Goal: Communication & Community: Answer question/provide support

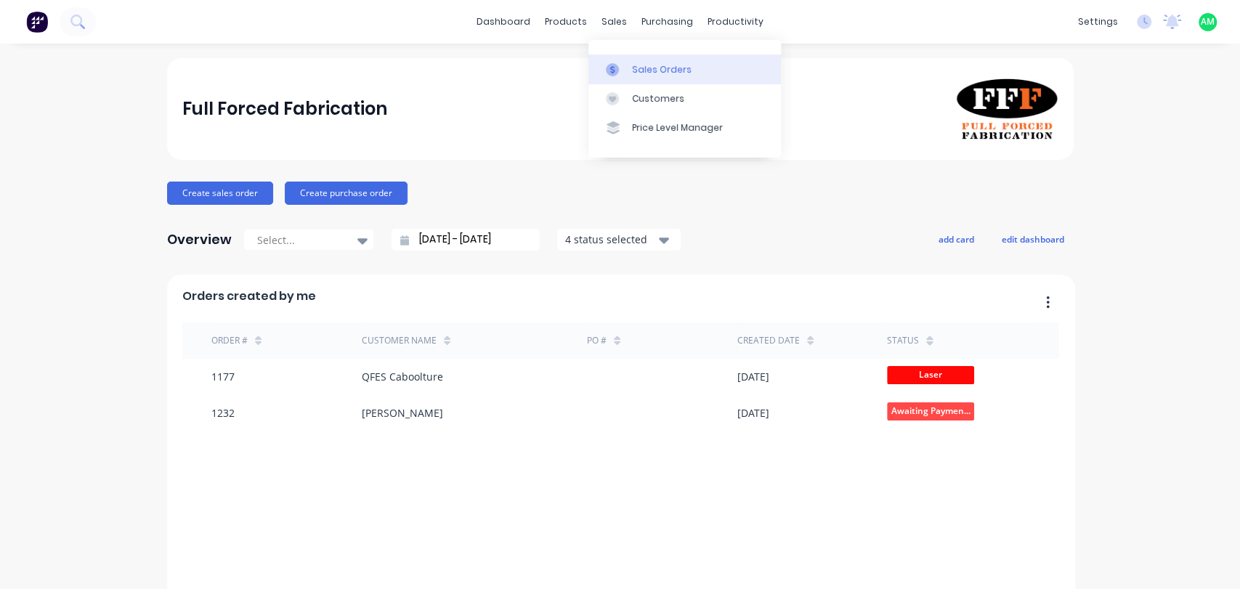
click at [618, 77] on link "Sales Orders" at bounding box center [684, 68] width 192 height 29
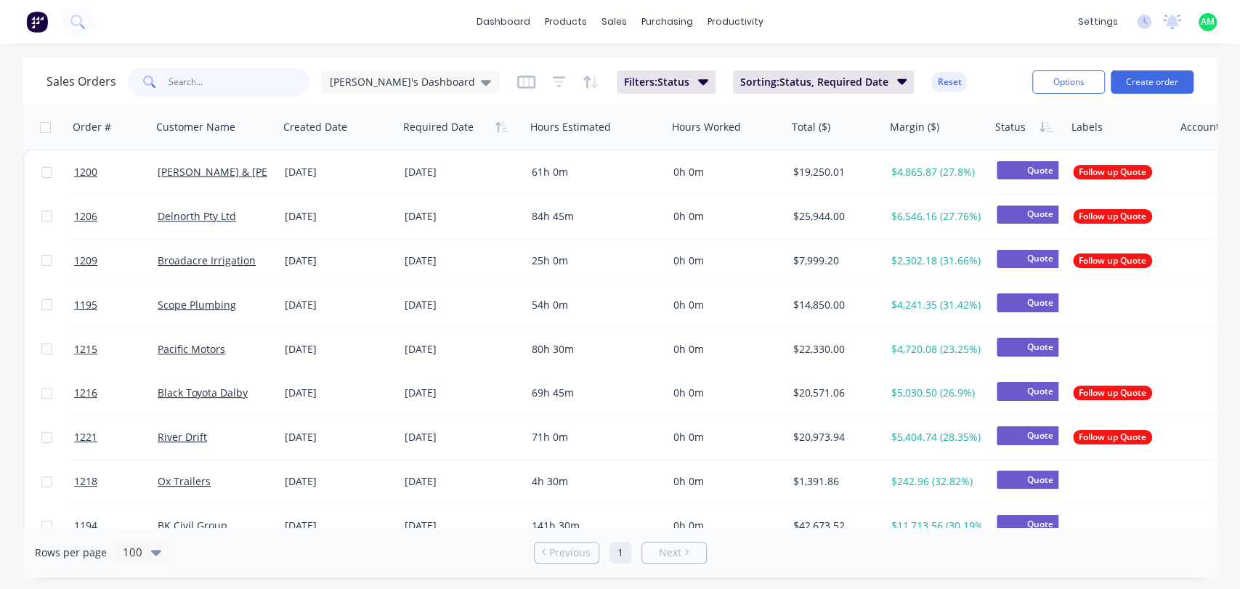
click at [257, 84] on input "text" at bounding box center [239, 82] width 142 height 29
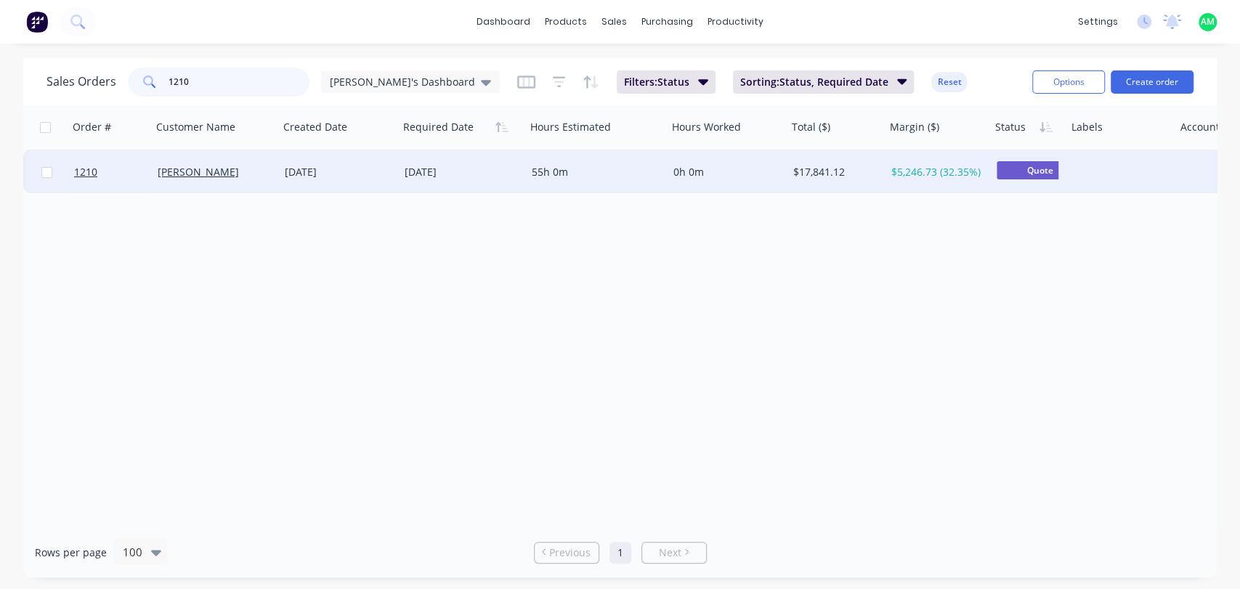
type input "1210"
click at [253, 173] on div "[PERSON_NAME]" at bounding box center [213, 172] width 110 height 15
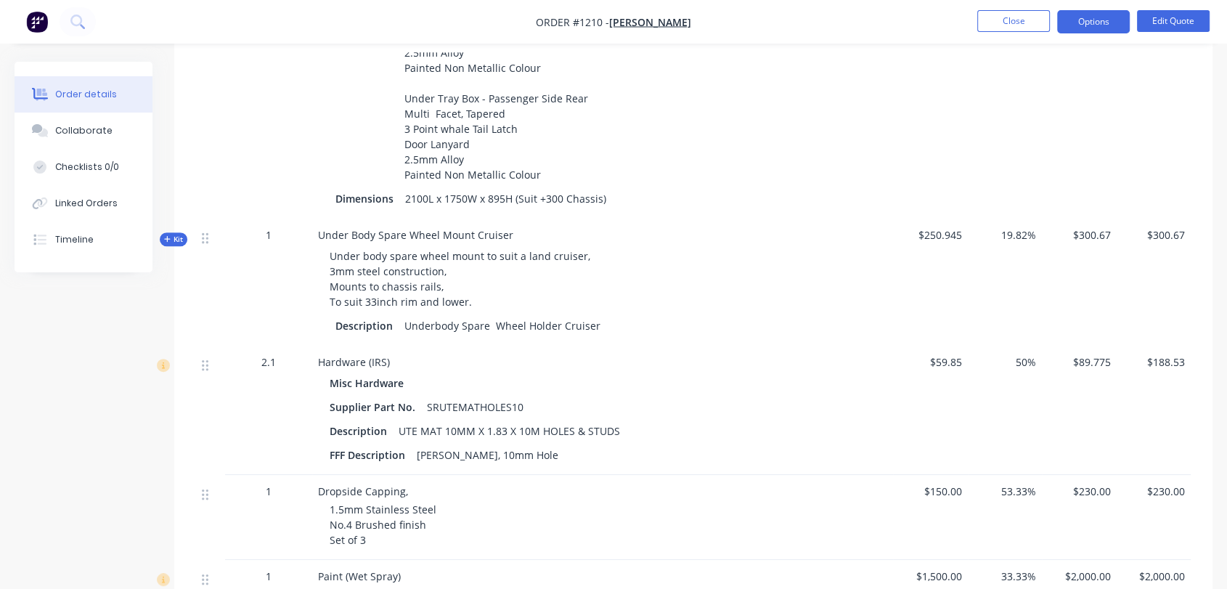
scroll to position [749, 0]
click at [1149, 20] on button "Edit Quote" at bounding box center [1173, 21] width 73 height 22
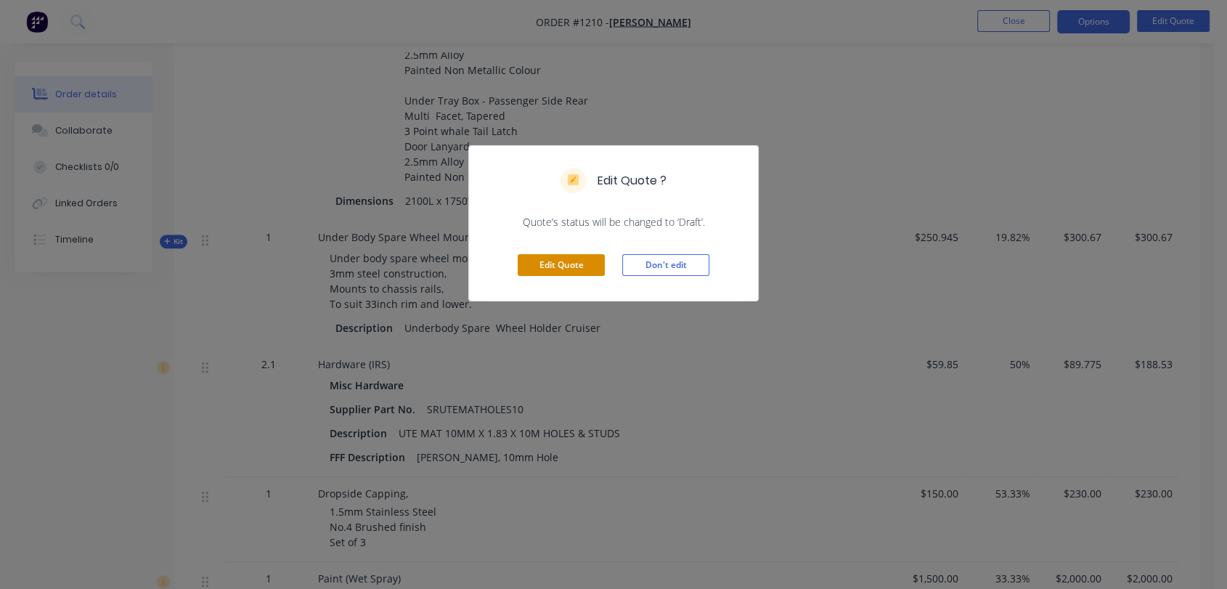
click at [566, 266] on button "Edit Quote" at bounding box center [561, 265] width 87 height 22
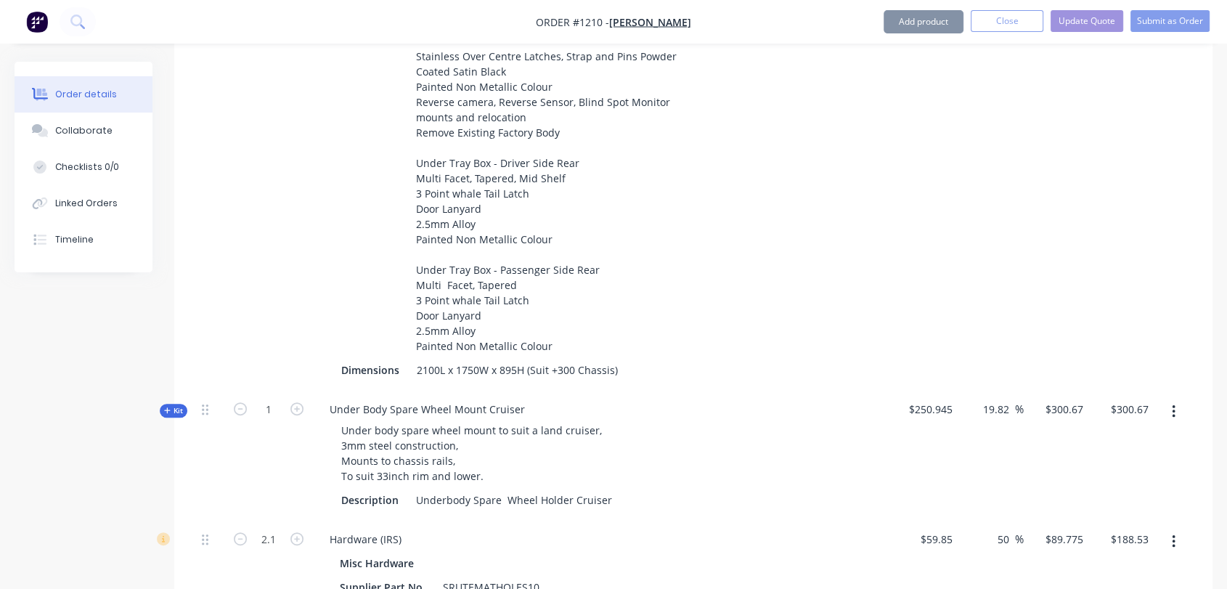
scroll to position [753, 0]
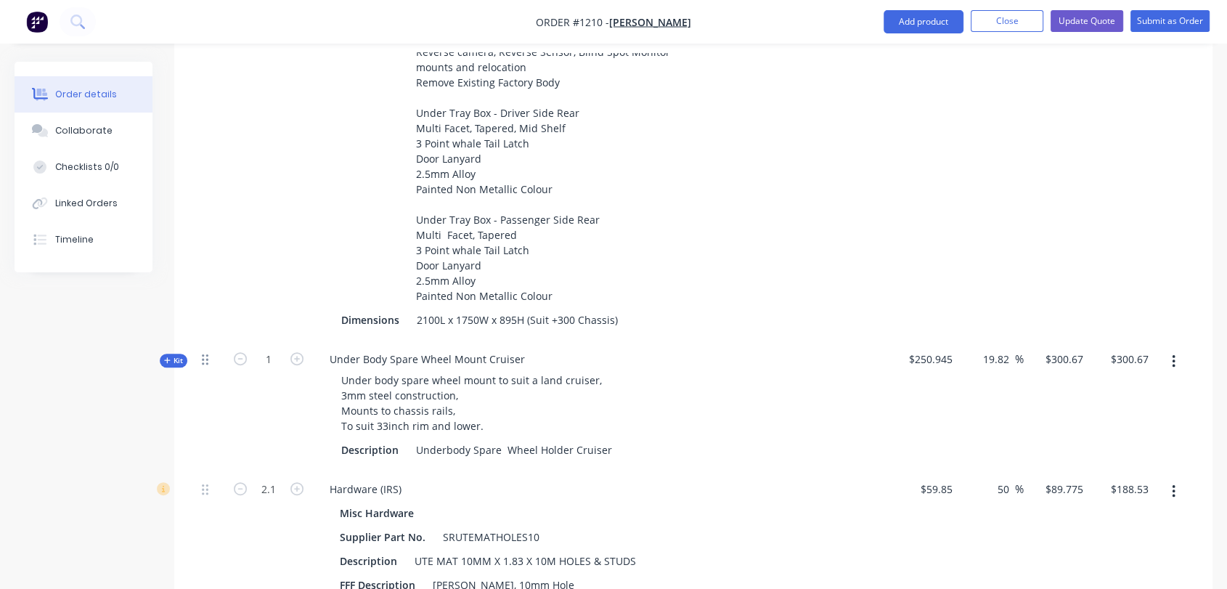
click at [203, 354] on icon at bounding box center [205, 359] width 7 height 11
click at [1166, 349] on button "button" at bounding box center [1174, 362] width 34 height 26
click at [1121, 501] on button "Delete" at bounding box center [1122, 515] width 138 height 29
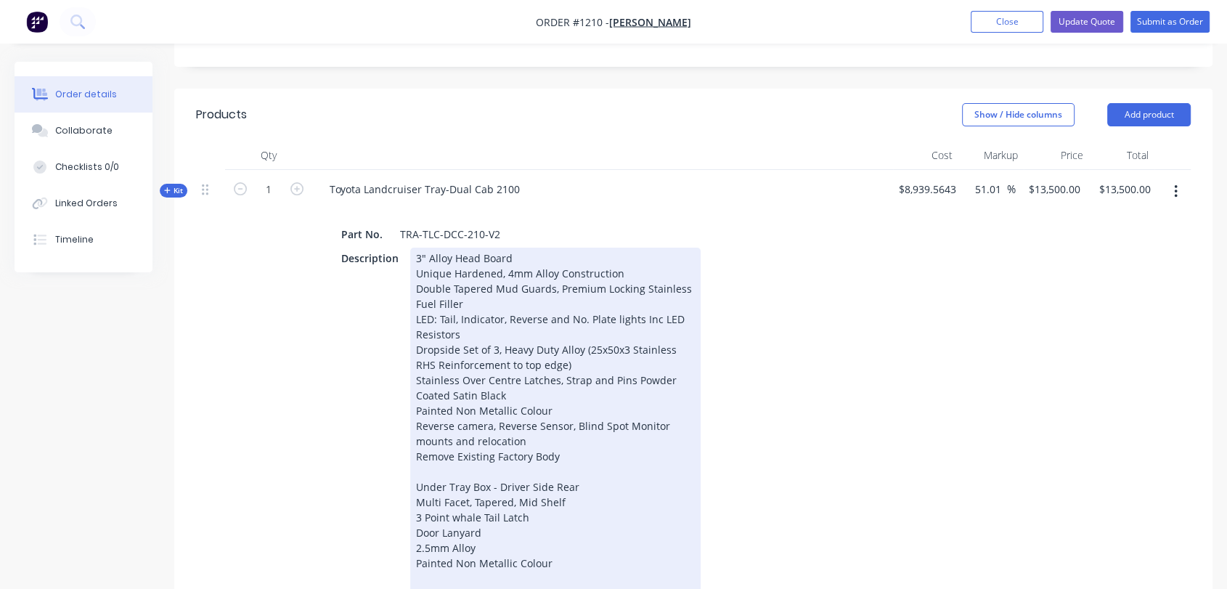
scroll to position [349, 0]
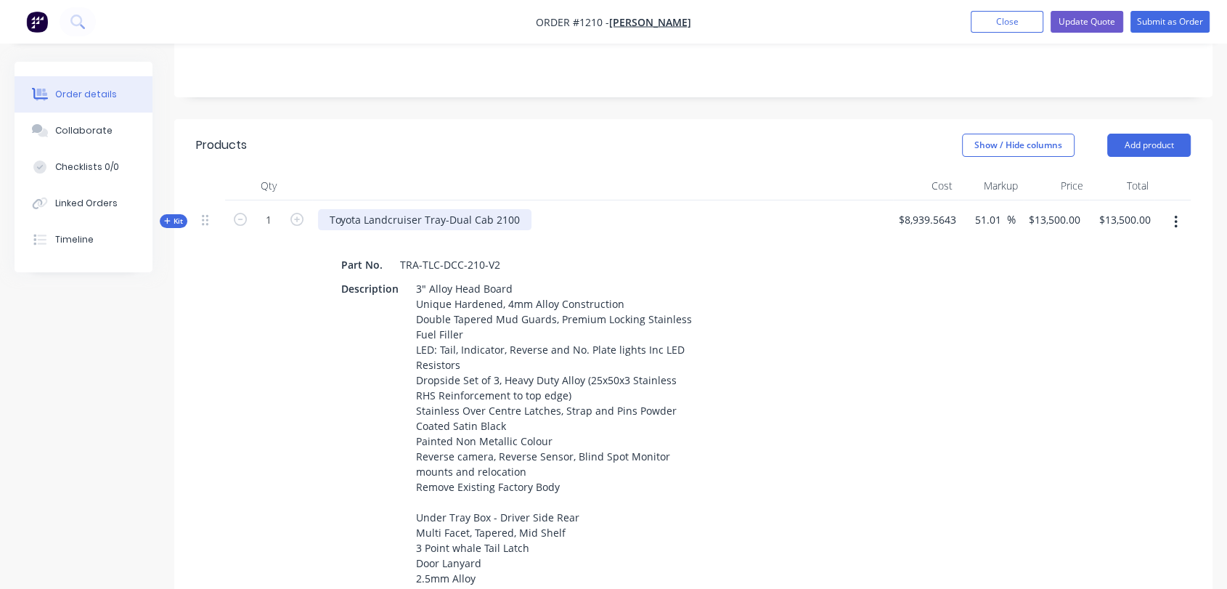
click at [344, 209] on div "Toyota Landcruiser Tray-Dual Cab 2100" at bounding box center [425, 219] width 214 height 21
click at [329, 209] on div "Toyota Landcruiser Tray-Dual Cab 2100" at bounding box center [425, 219] width 214 height 21
drag, startPoint x: 549, startPoint y: 210, endPoint x: 511, endPoint y: 182, distance: 47.8
click at [552, 254] on div "Part No. TRA-TLC-DCC-210-V2" at bounding box center [603, 264] width 535 height 21
click at [557, 209] on div "Fabrication of Toyota Landcruiser Tray-Dual Cab 2100" at bounding box center [459, 219] width 283 height 21
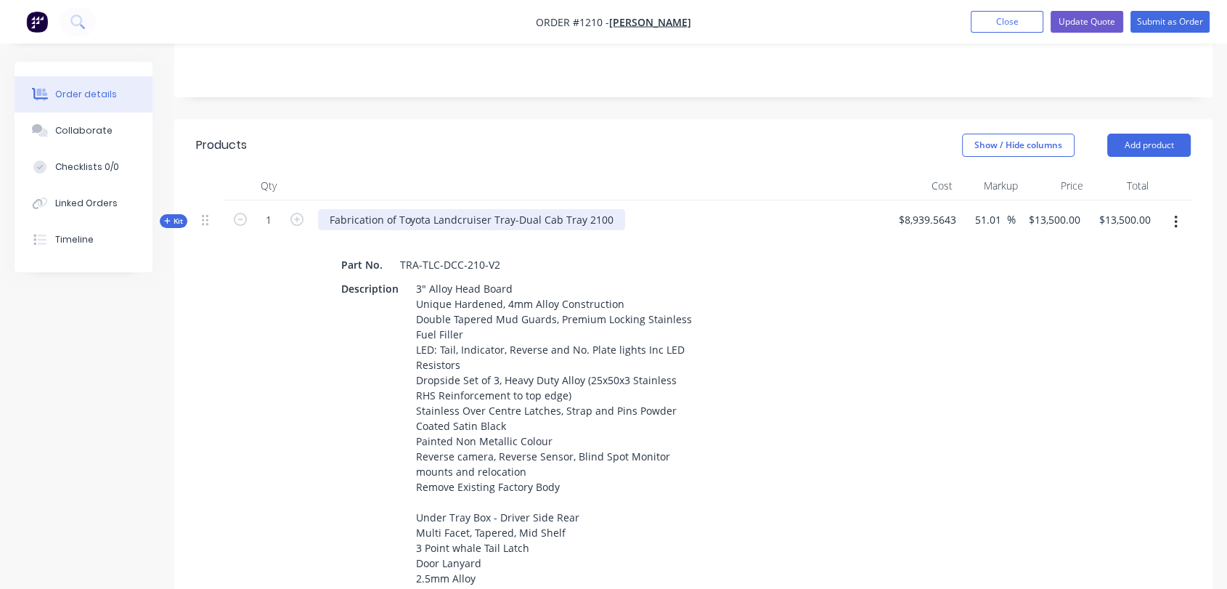
click at [556, 209] on div "Fabrication of Toyota Landcruiser Tray-Dual Cab Tray 2100" at bounding box center [471, 219] width 307 height 21
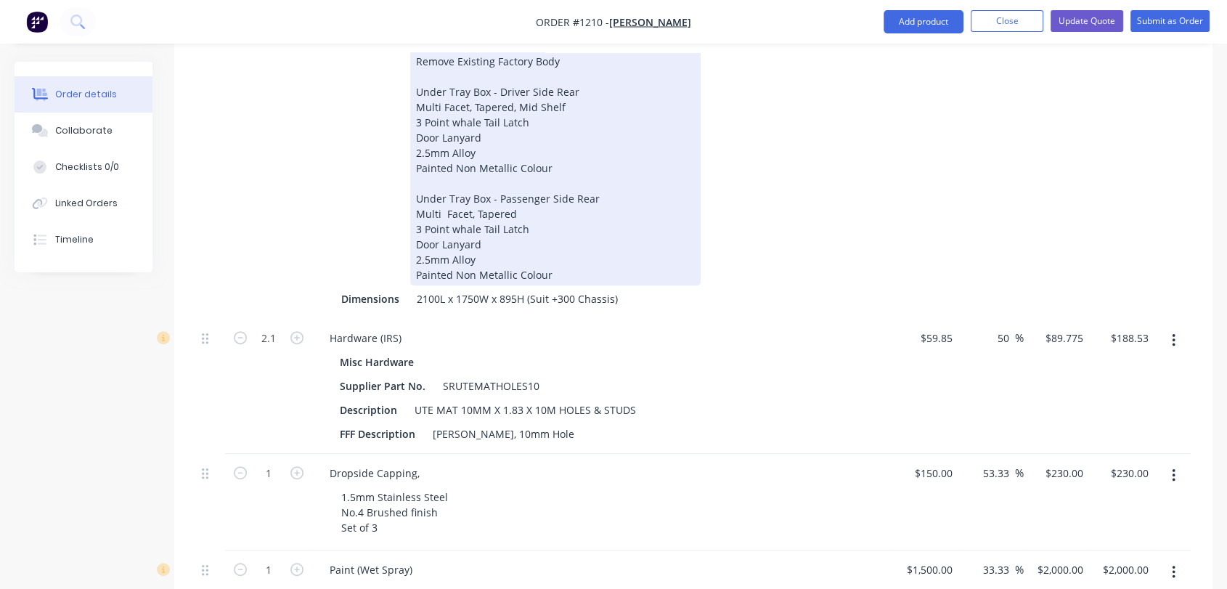
scroll to position [779, 0]
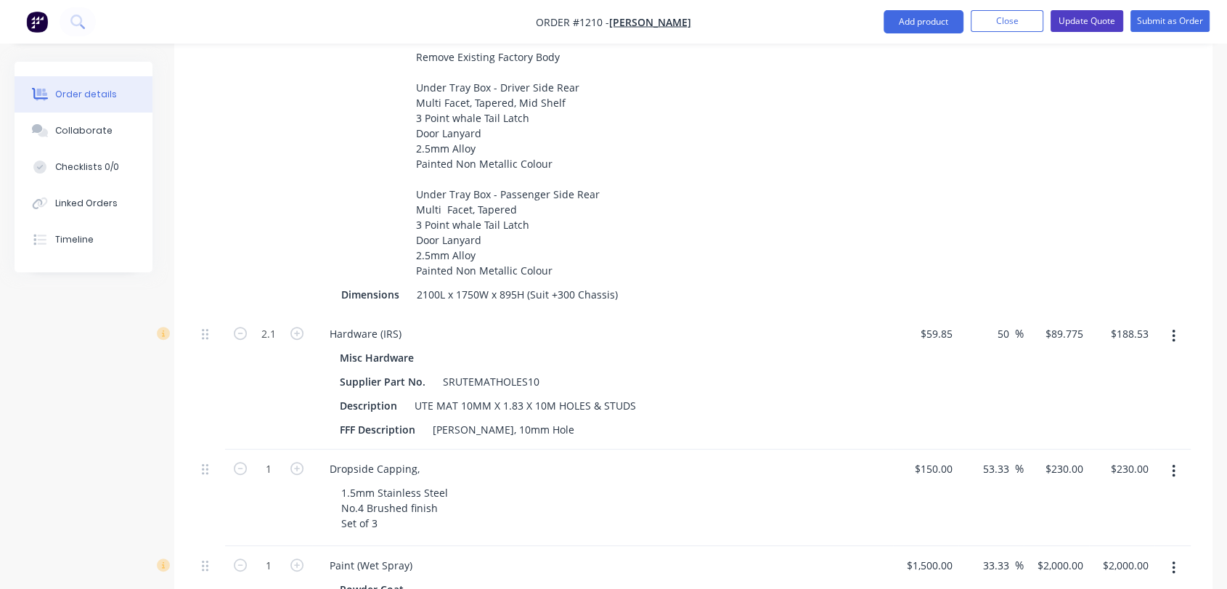
click at [1091, 25] on button "Update Quote" at bounding box center [1087, 21] width 73 height 22
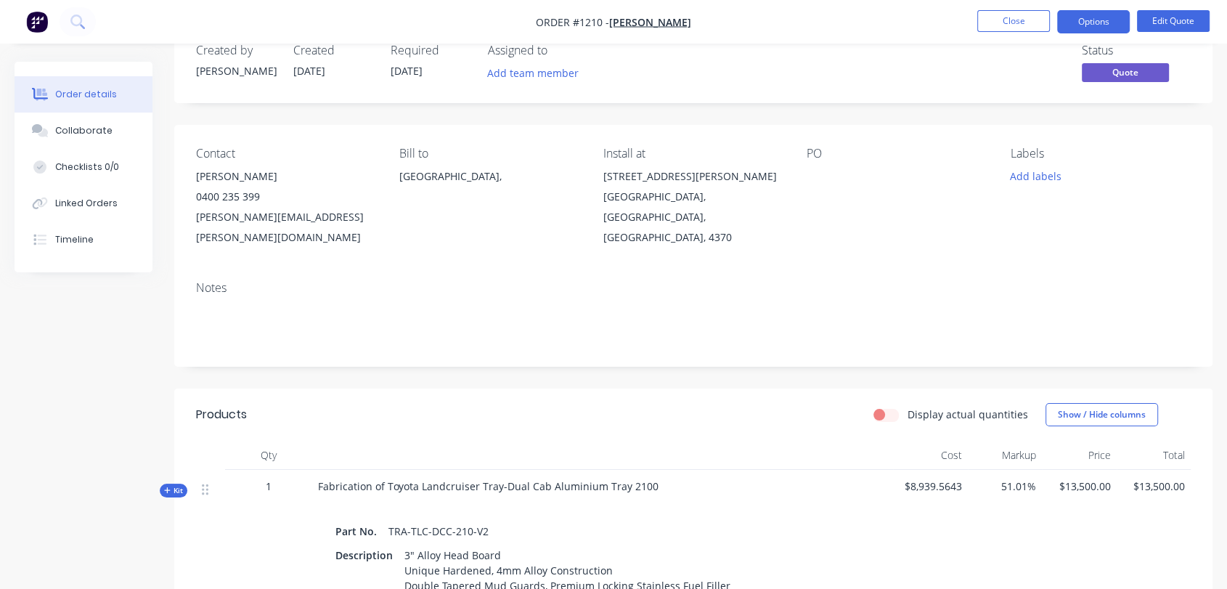
scroll to position [31, 0]
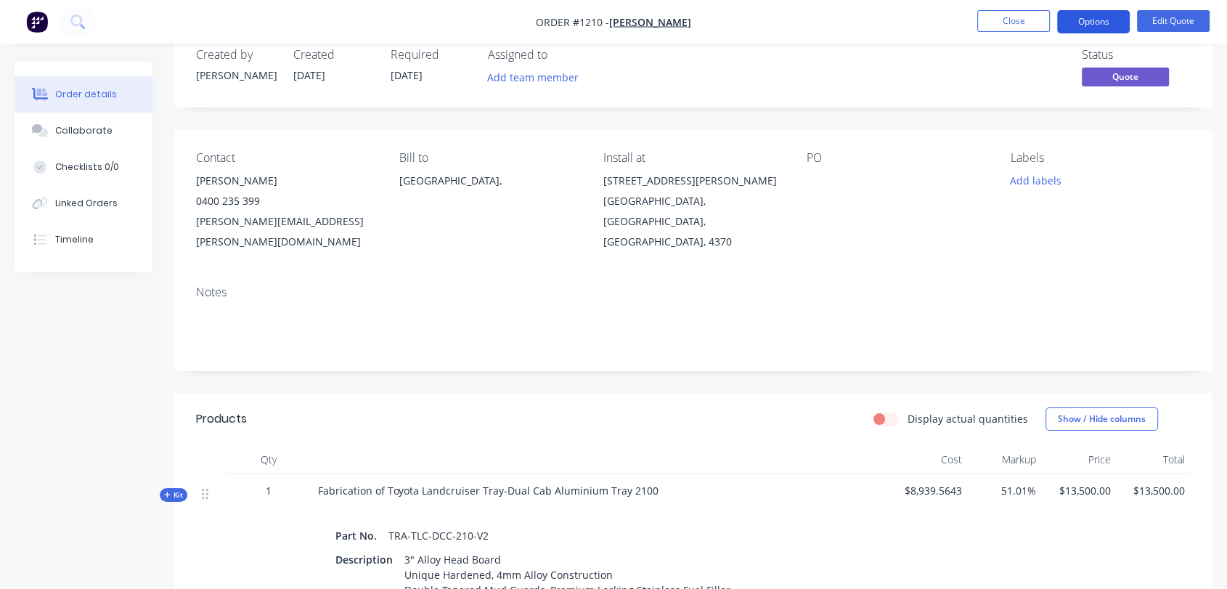
click at [1089, 26] on button "Options" at bounding box center [1093, 21] width 73 height 23
click at [724, 77] on div "Status Quote" at bounding box center [912, 69] width 558 height 42
click at [1110, 18] on button "Options" at bounding box center [1093, 21] width 73 height 23
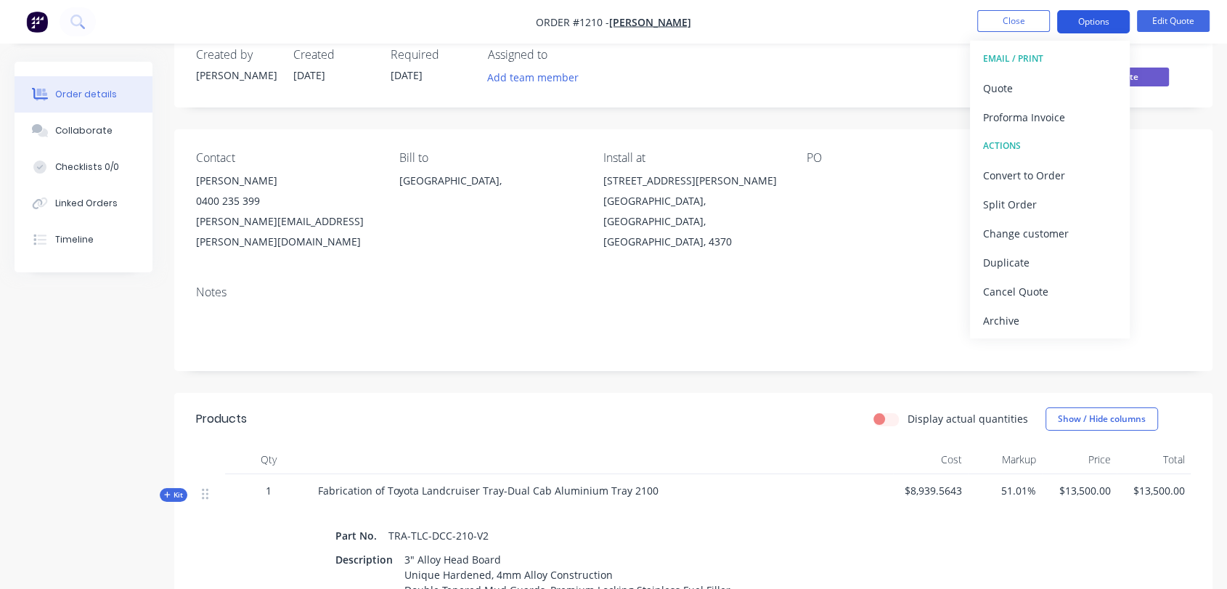
click at [1098, 25] on button "Options" at bounding box center [1093, 21] width 73 height 23
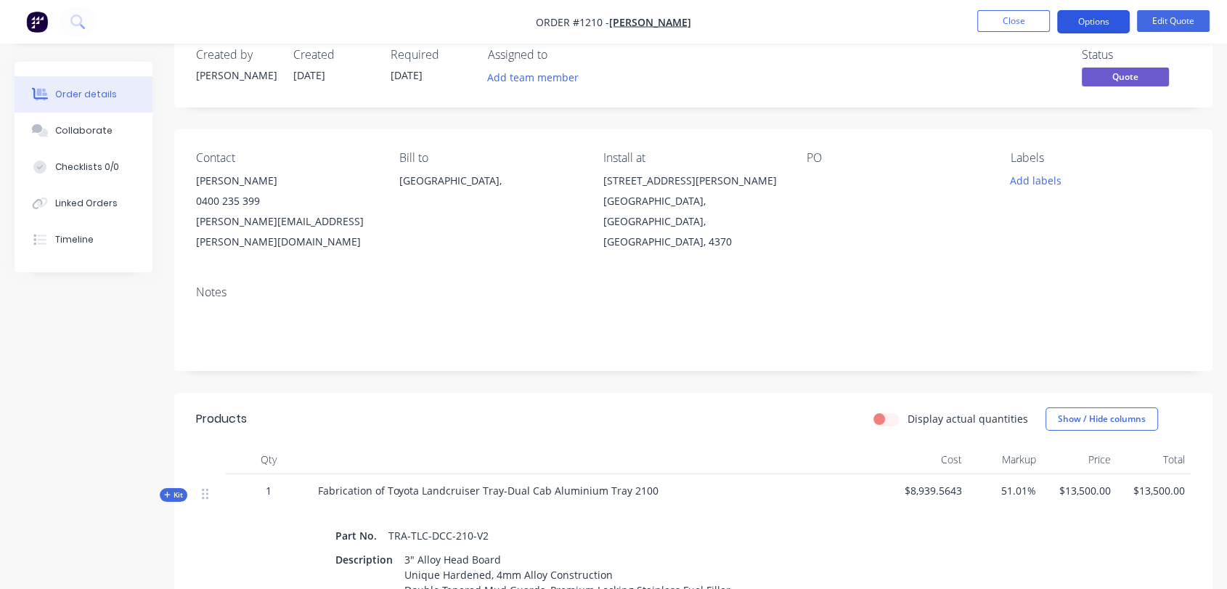
click at [1098, 25] on button "Options" at bounding box center [1093, 21] width 73 height 23
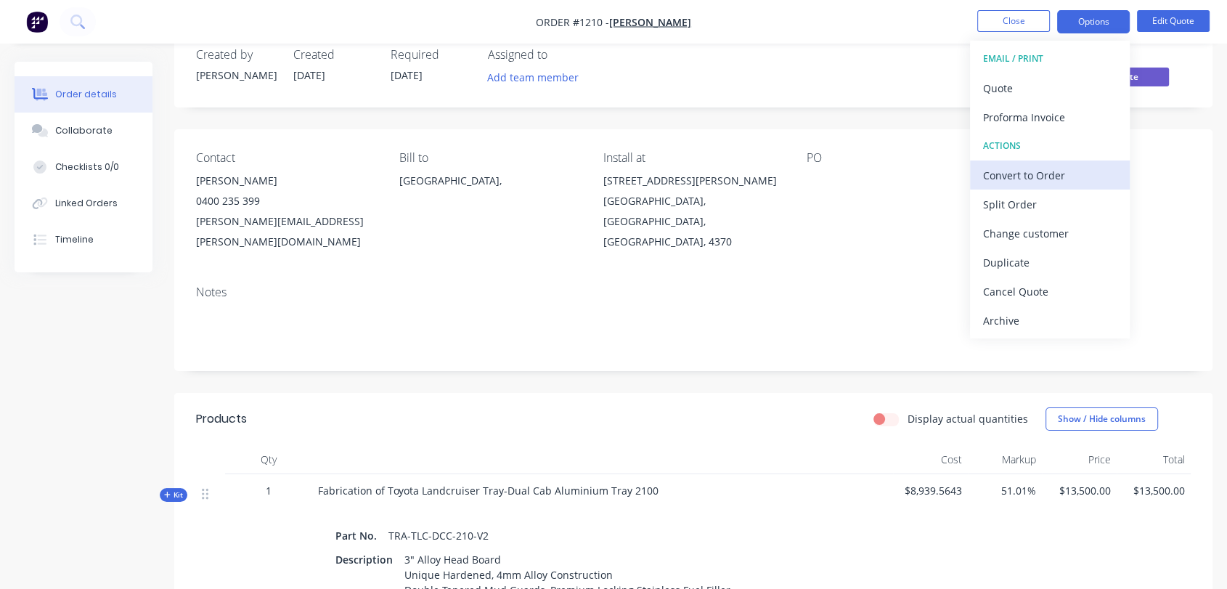
click at [1081, 175] on div "Convert to Order" at bounding box center [1050, 175] width 134 height 21
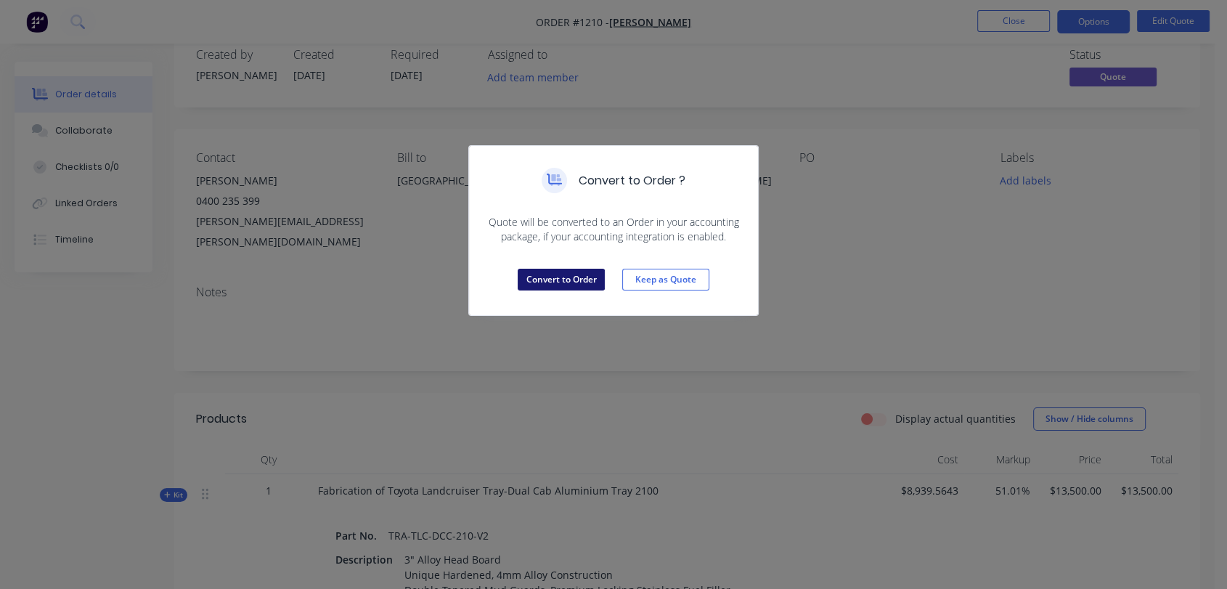
click at [550, 279] on button "Convert to Order" at bounding box center [561, 280] width 87 height 22
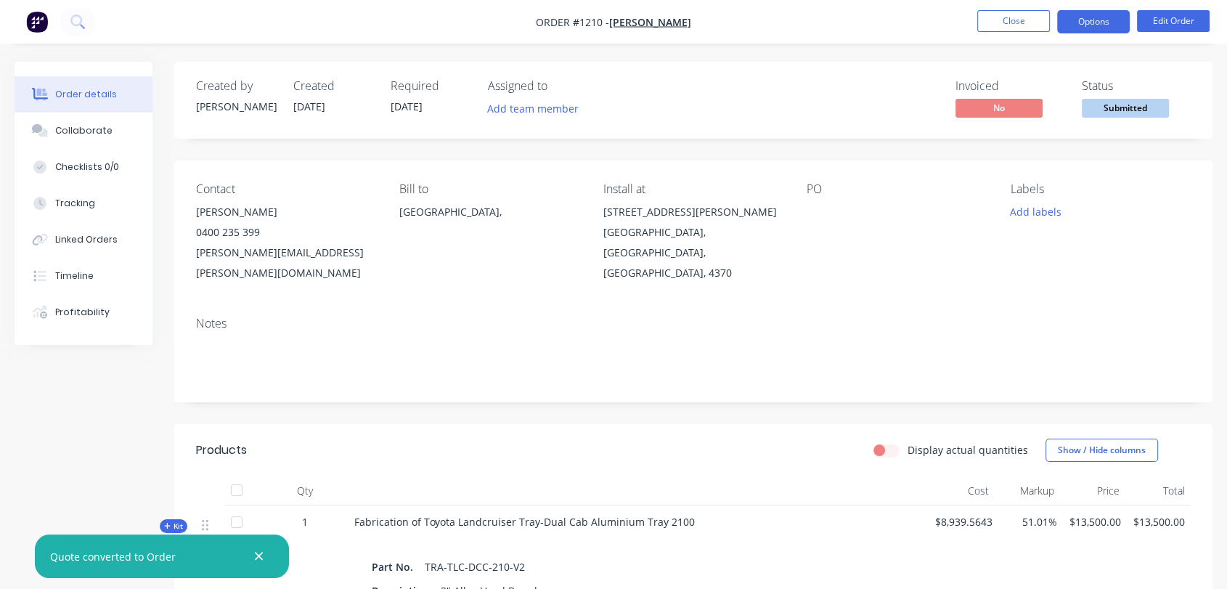
click at [1102, 20] on button "Options" at bounding box center [1093, 21] width 73 height 23
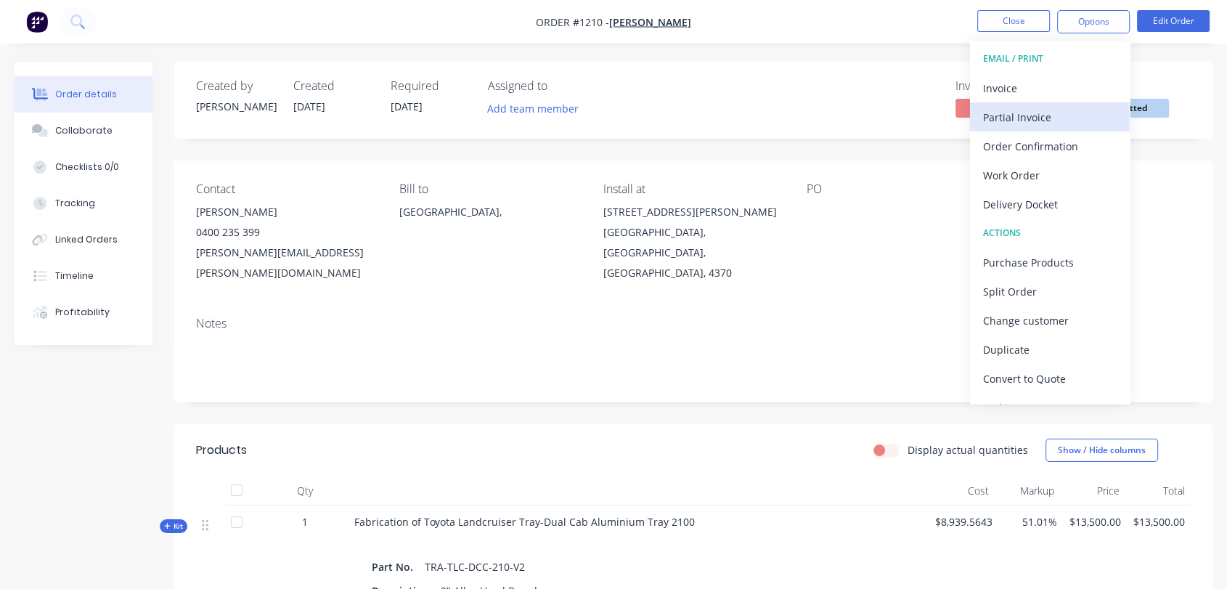
click at [1053, 109] on div "Partial Invoice" at bounding box center [1050, 117] width 134 height 21
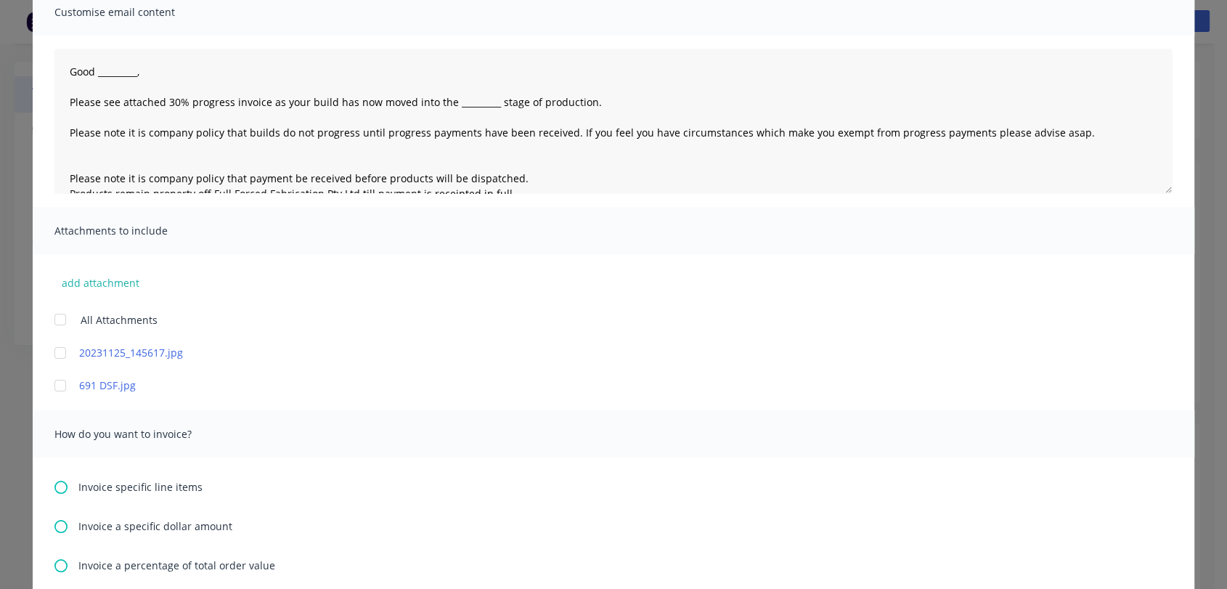
scroll to position [269, 0]
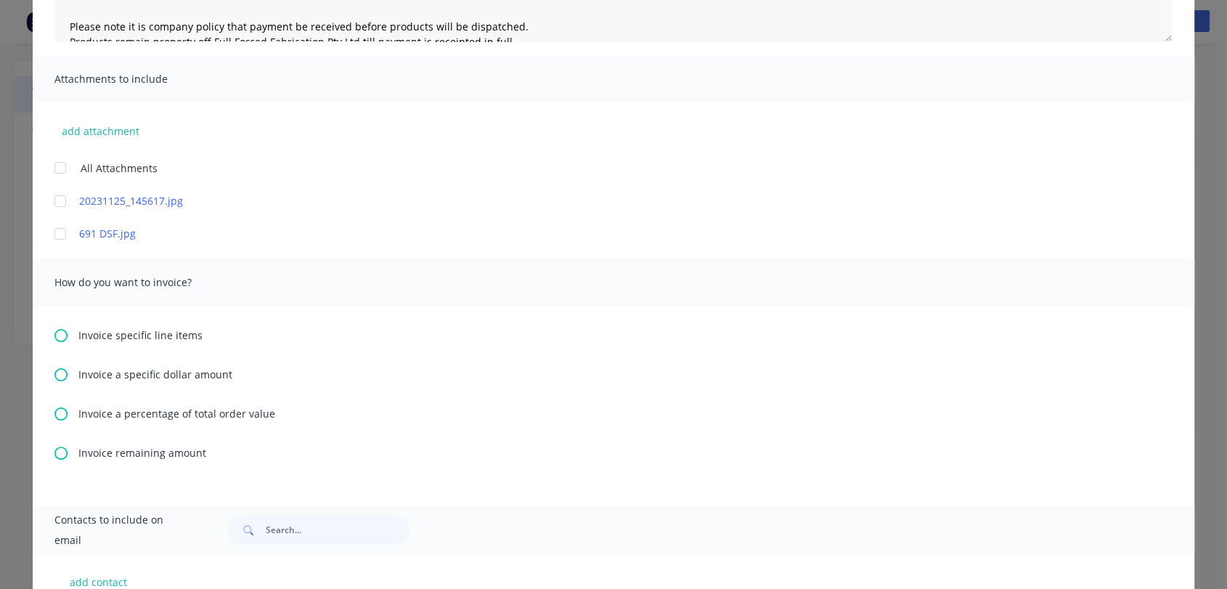
click at [54, 375] on icon at bounding box center [60, 374] width 13 height 13
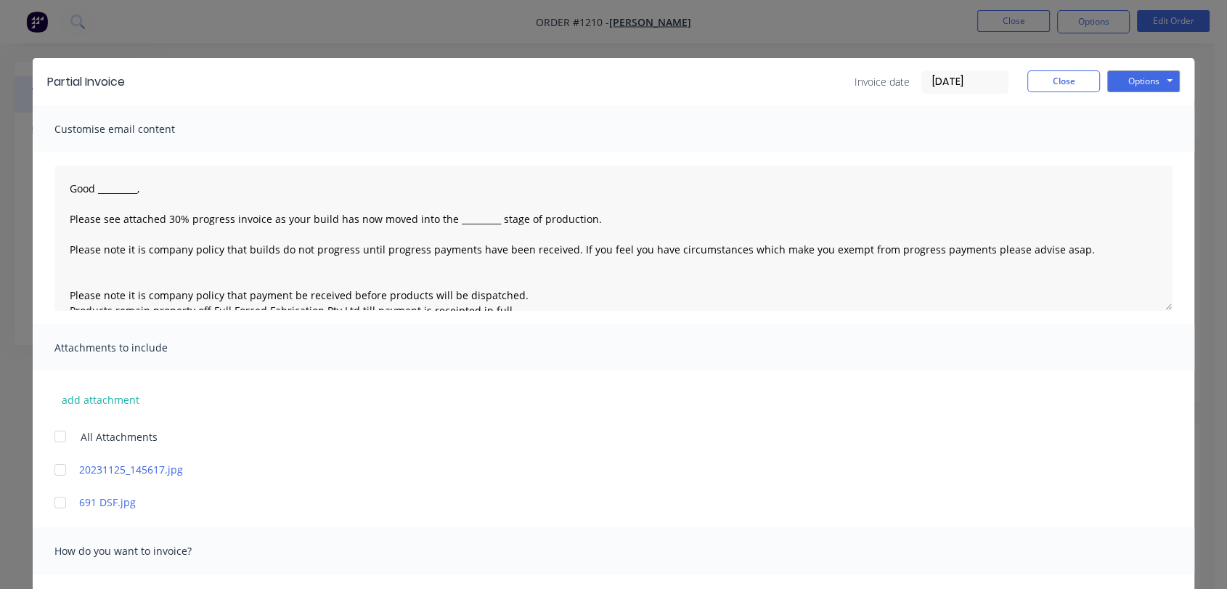
type textarea "Good _________, Please see attached 30% progress invoice as your build has now …"
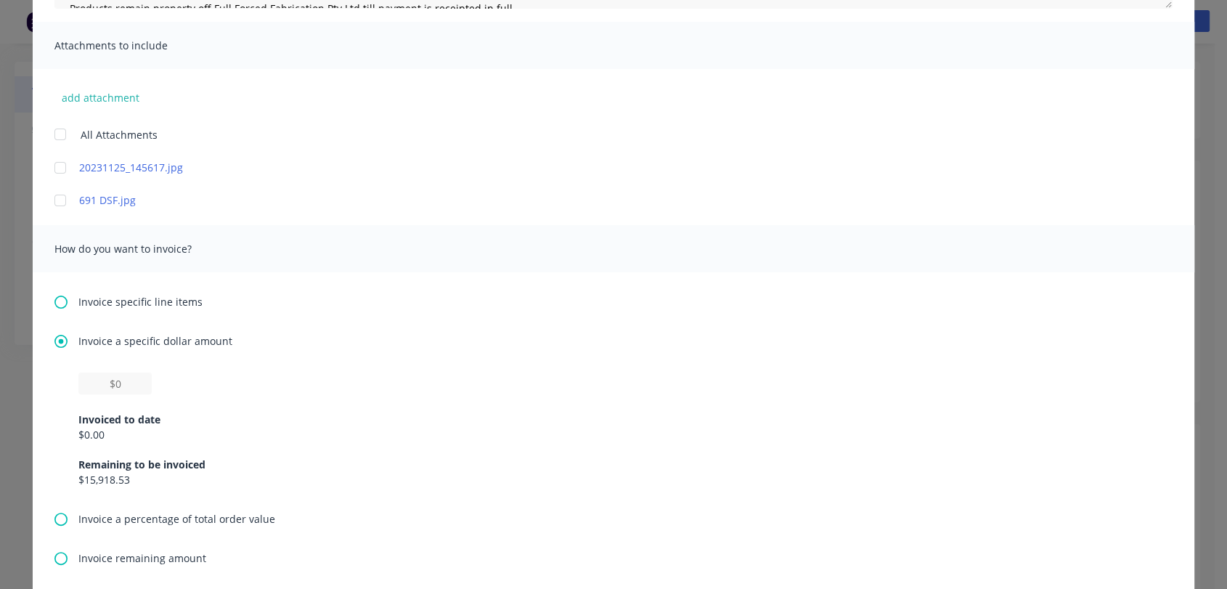
scroll to position [322, 0]
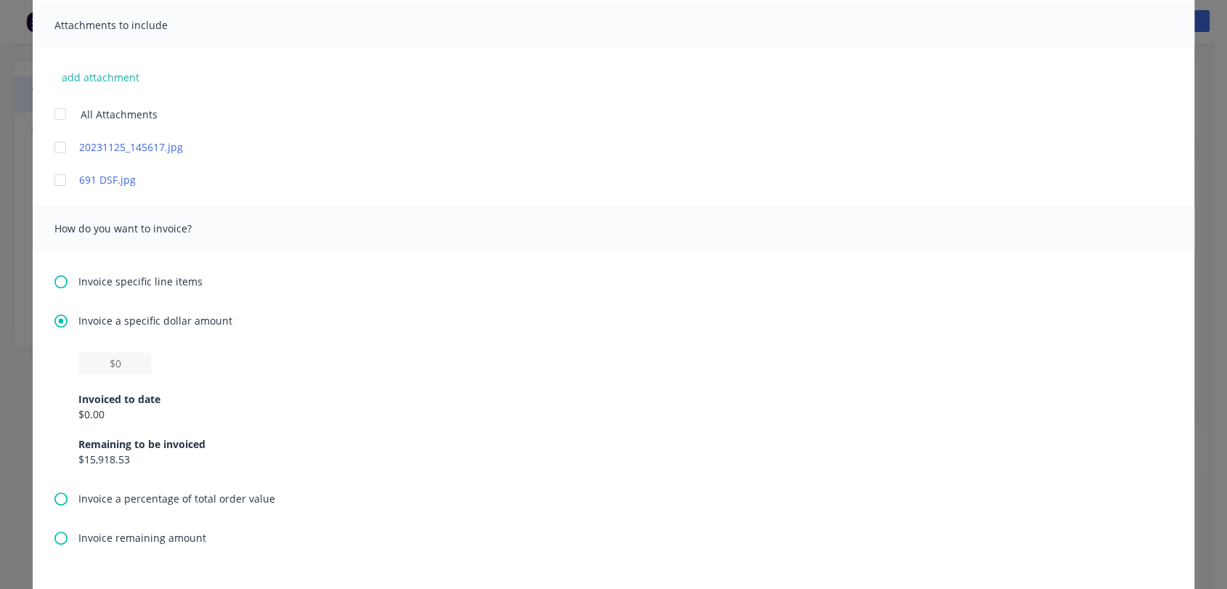
click at [97, 413] on div "$0.00" at bounding box center [613, 414] width 1070 height 15
drag, startPoint x: 99, startPoint y: 412, endPoint x: 81, endPoint y: 414, distance: 18.3
click at [81, 414] on div "$0.00" at bounding box center [613, 414] width 1070 height 15
click at [120, 357] on input "text" at bounding box center [114, 363] width 73 height 22
type input "$909.09"
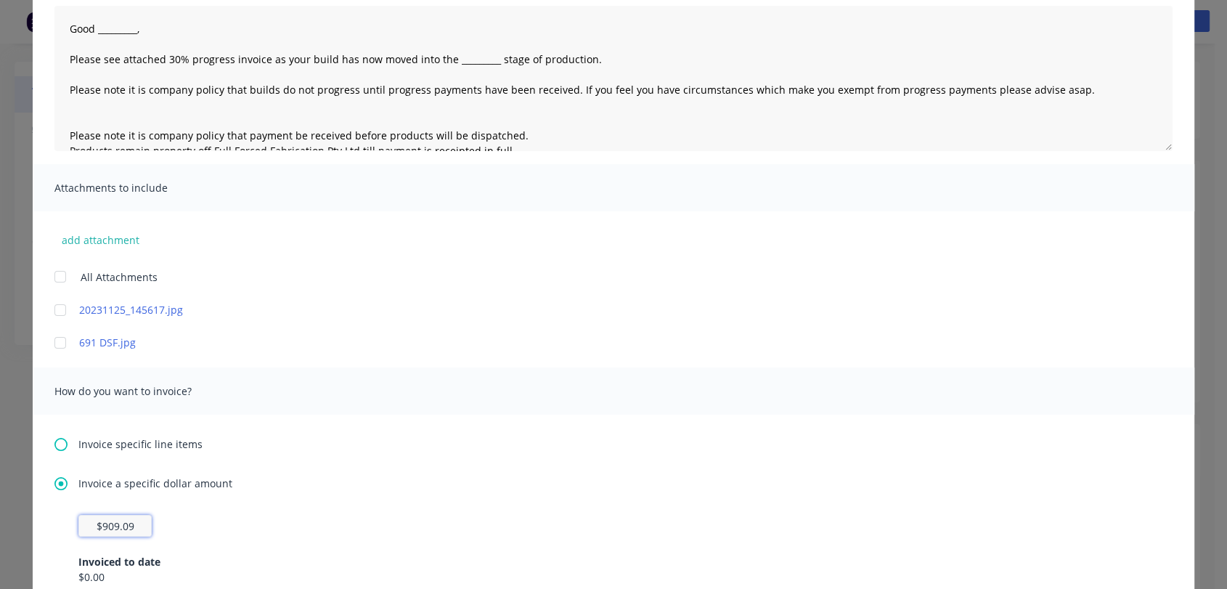
scroll to position [0, 0]
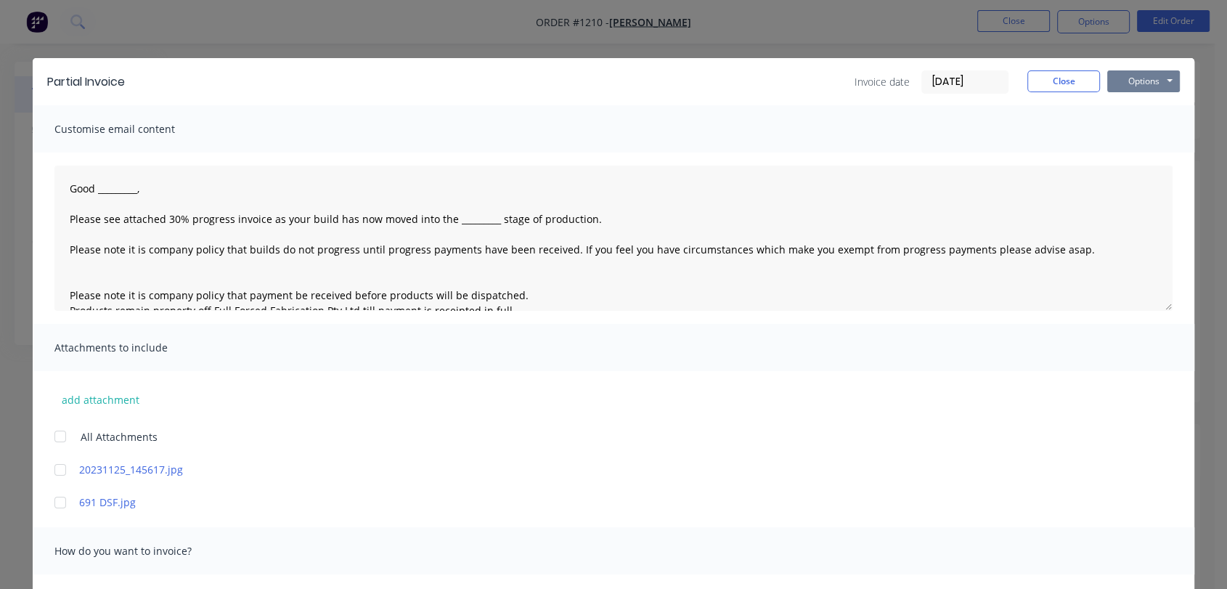
click at [1131, 83] on button "Options" at bounding box center [1144, 81] width 73 height 22
type textarea "Good _________, Please see attached 30% progress invoice as your build has now …"
click at [1148, 135] on button "Print" at bounding box center [1154, 131] width 93 height 24
type textarea "Good _________, Please see attached 30% progress invoice as your build has now …"
click at [1073, 89] on button "Close" at bounding box center [1064, 81] width 73 height 22
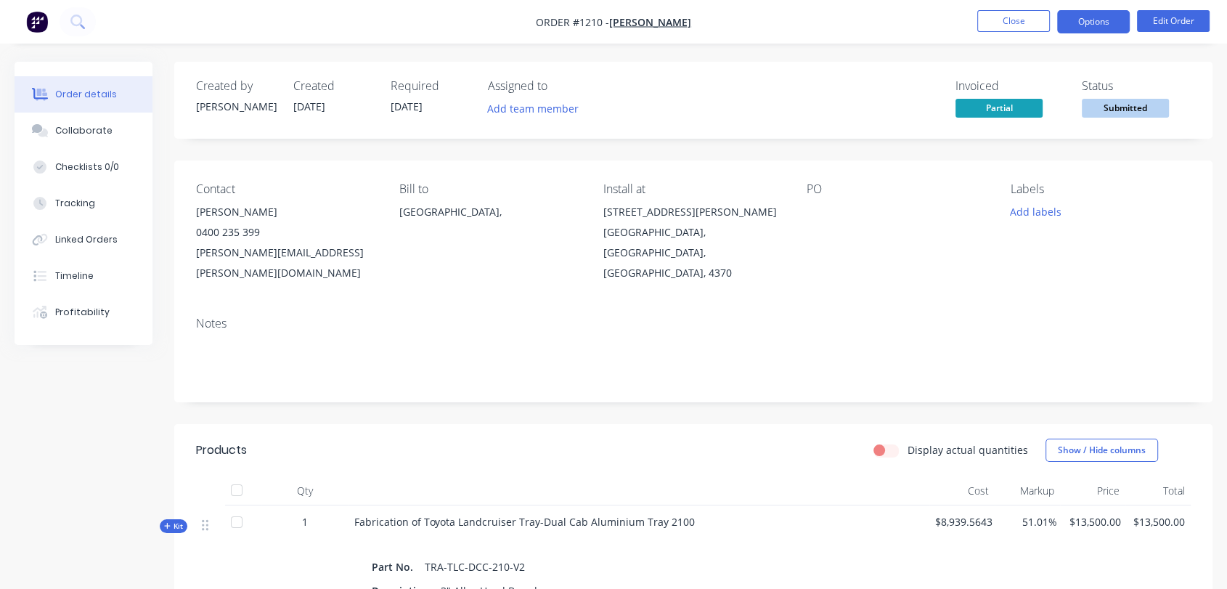
click at [1086, 31] on button "Options" at bounding box center [1093, 21] width 73 height 23
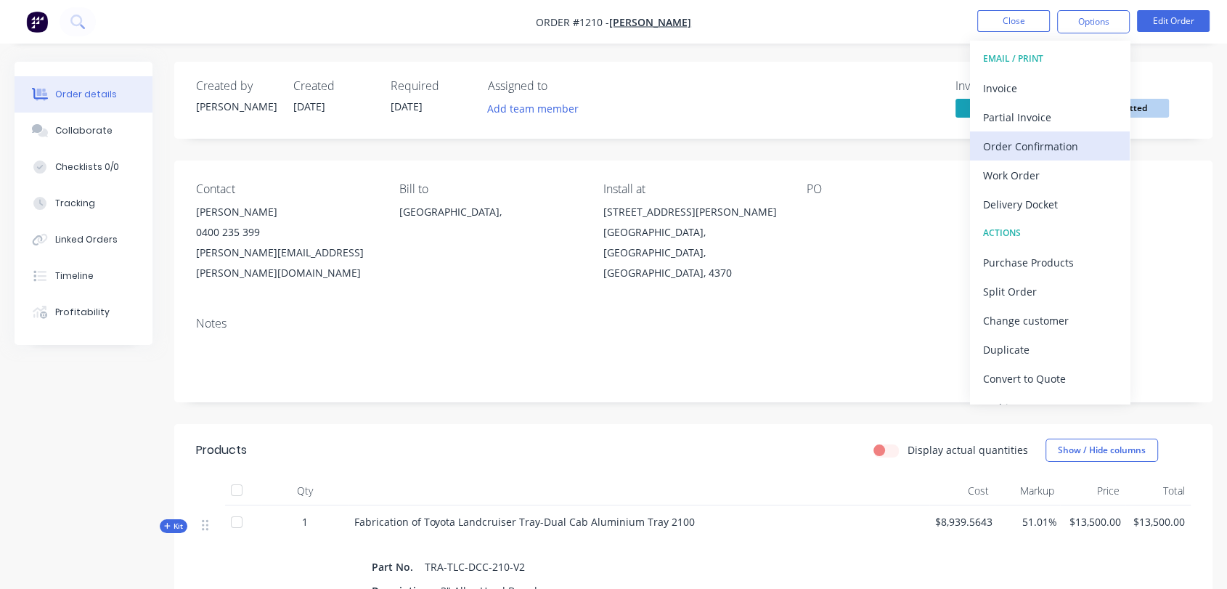
click at [1059, 139] on div "Order Confirmation" at bounding box center [1050, 146] width 134 height 21
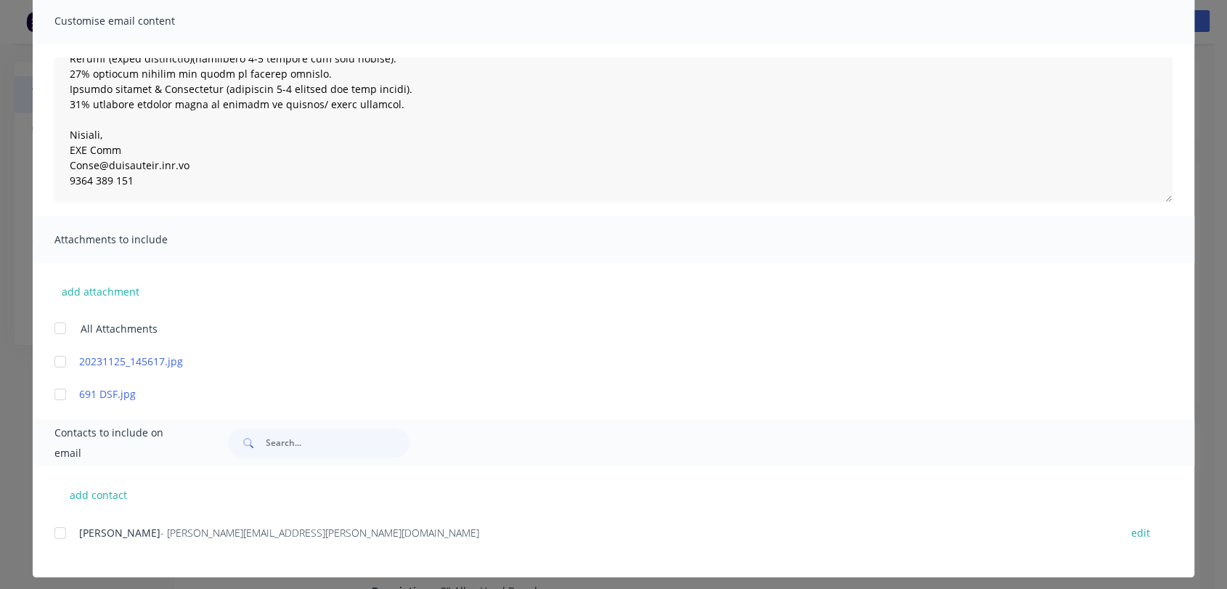
scroll to position [117, 0]
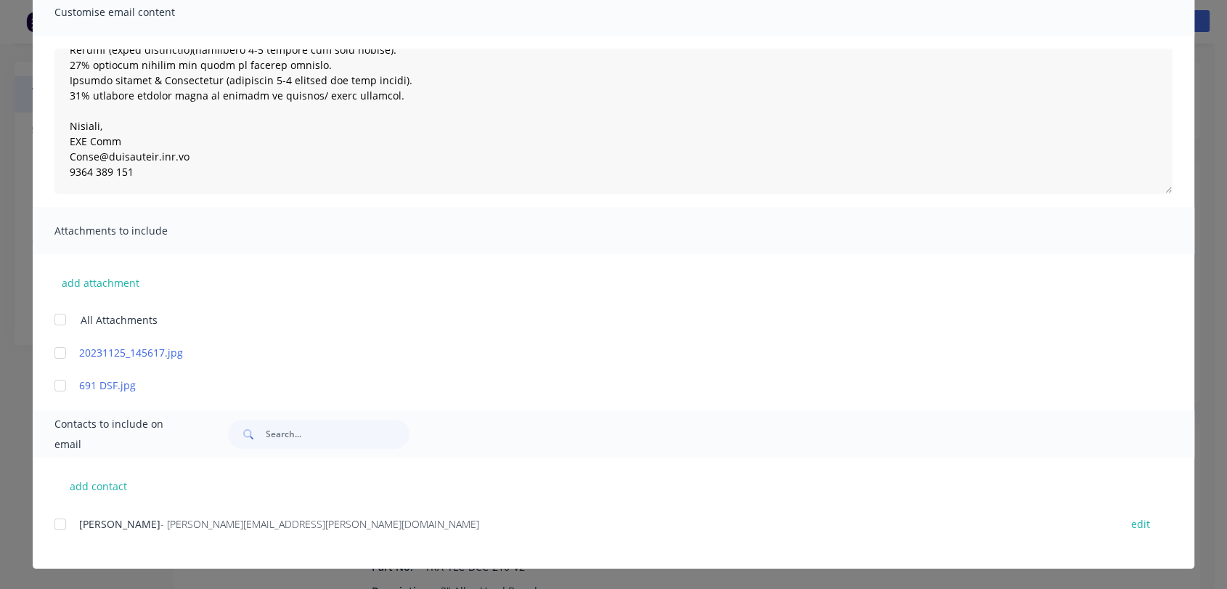
click at [108, 525] on span "[PERSON_NAME]" at bounding box center [119, 524] width 81 height 14
click at [54, 523] on div at bounding box center [60, 524] width 29 height 29
type textarea "Thank you for your order. This has now been processed and entered into the prod…"
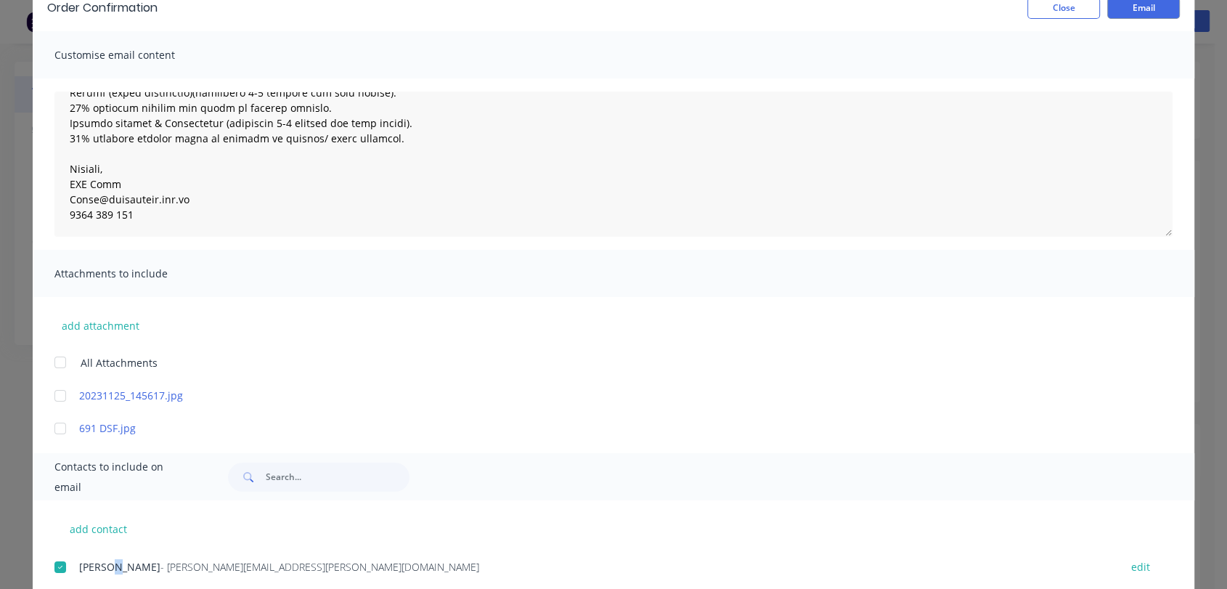
scroll to position [0, 0]
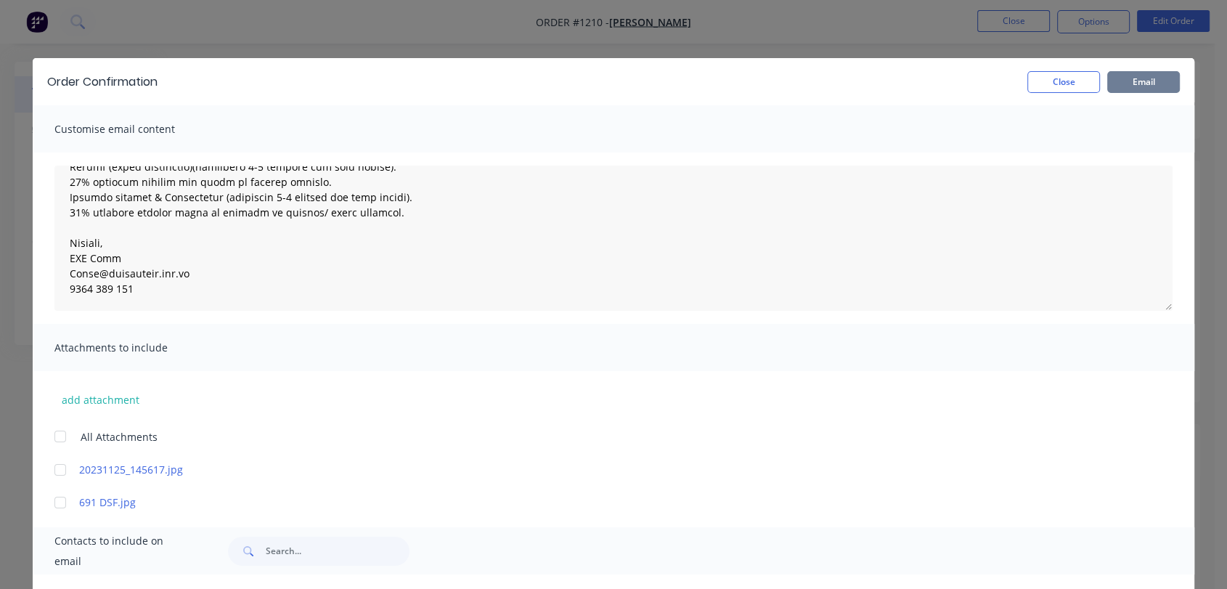
click at [1130, 78] on button "Email" at bounding box center [1144, 82] width 73 height 22
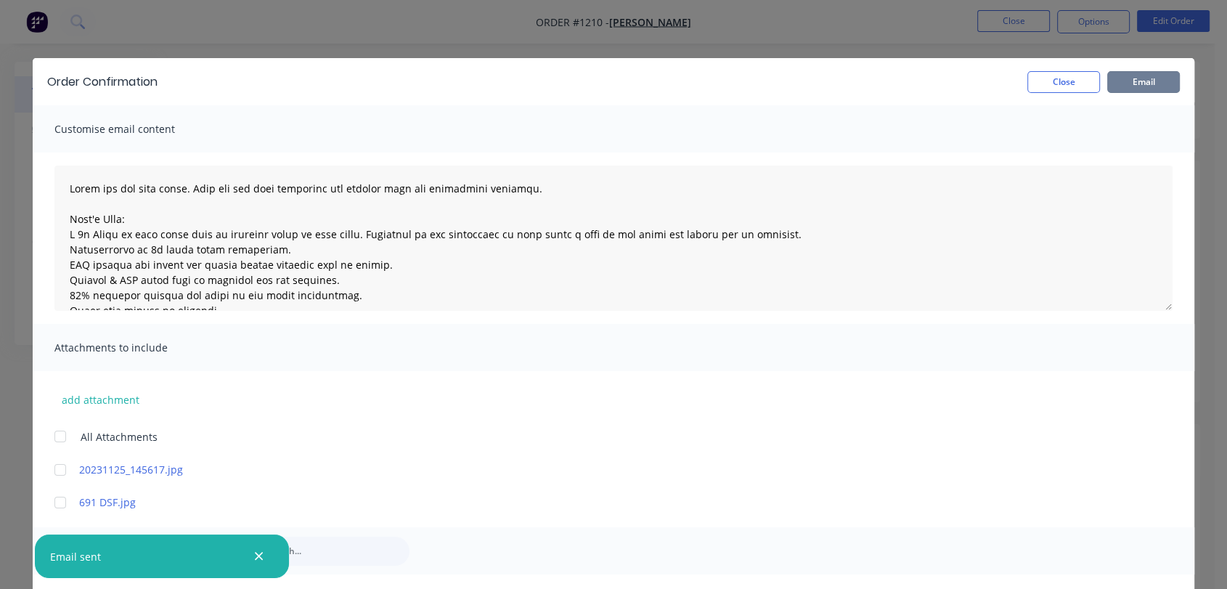
type textarea "Thank you for your order. This has now been processed and entered into the prod…"
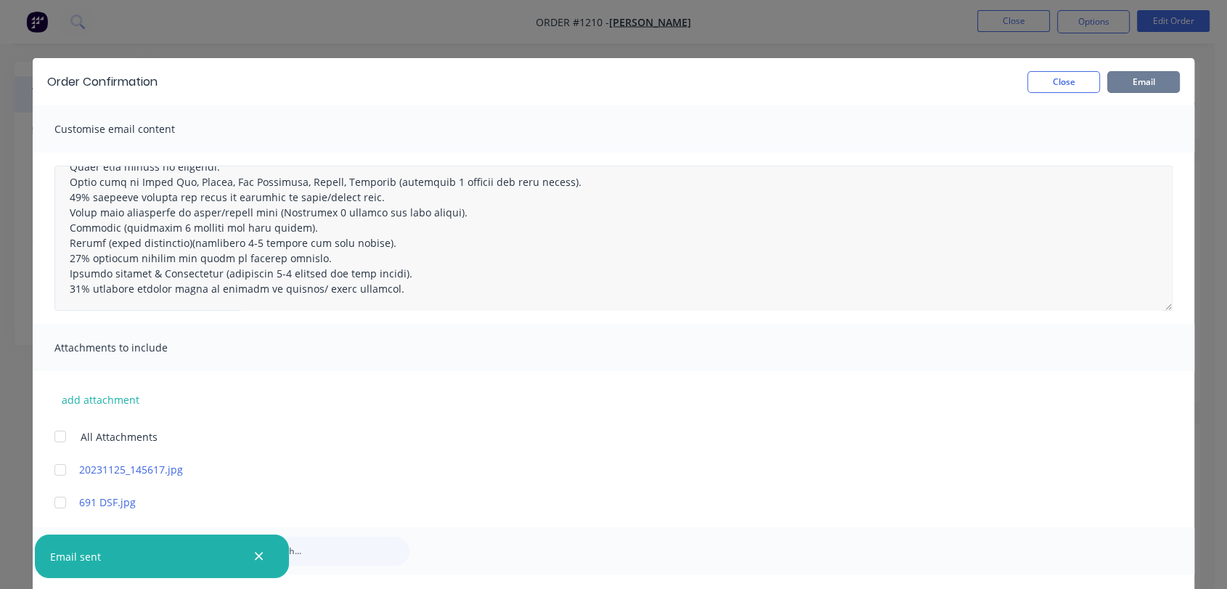
scroll to position [215, 0]
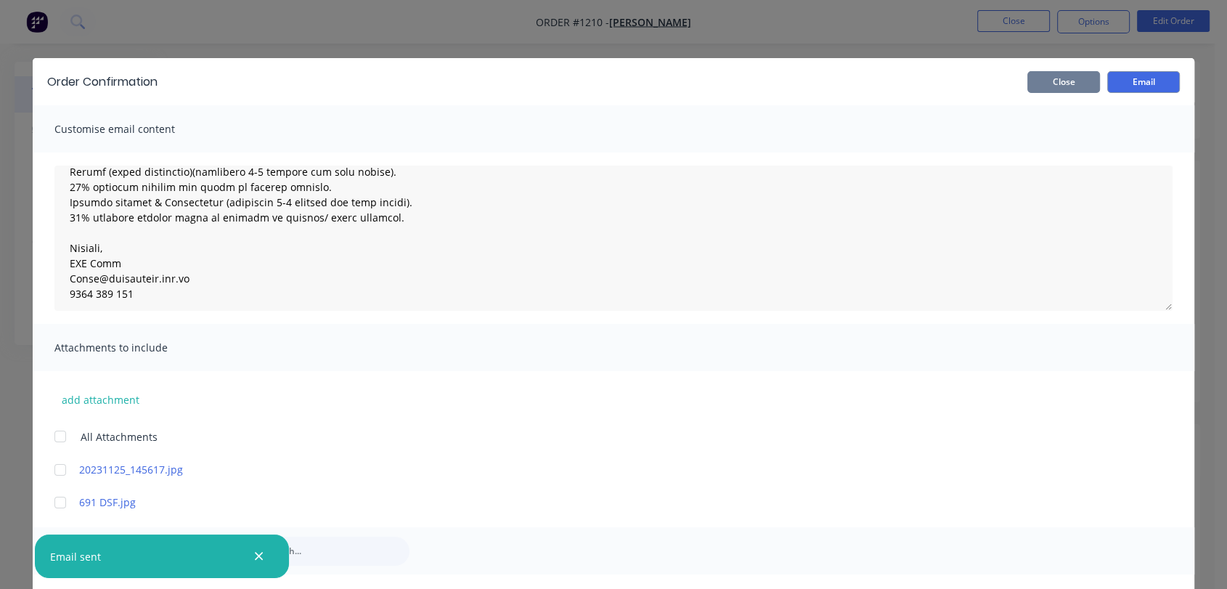
click at [1070, 84] on button "Close" at bounding box center [1064, 82] width 73 height 22
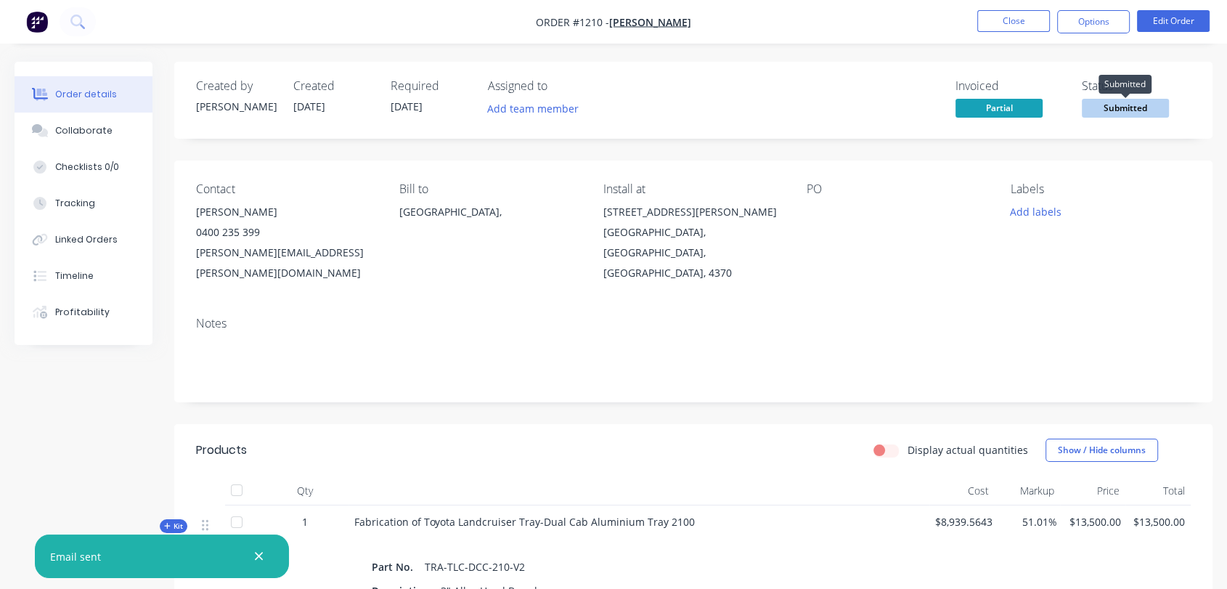
click at [1127, 106] on span "Submitted" at bounding box center [1125, 108] width 87 height 18
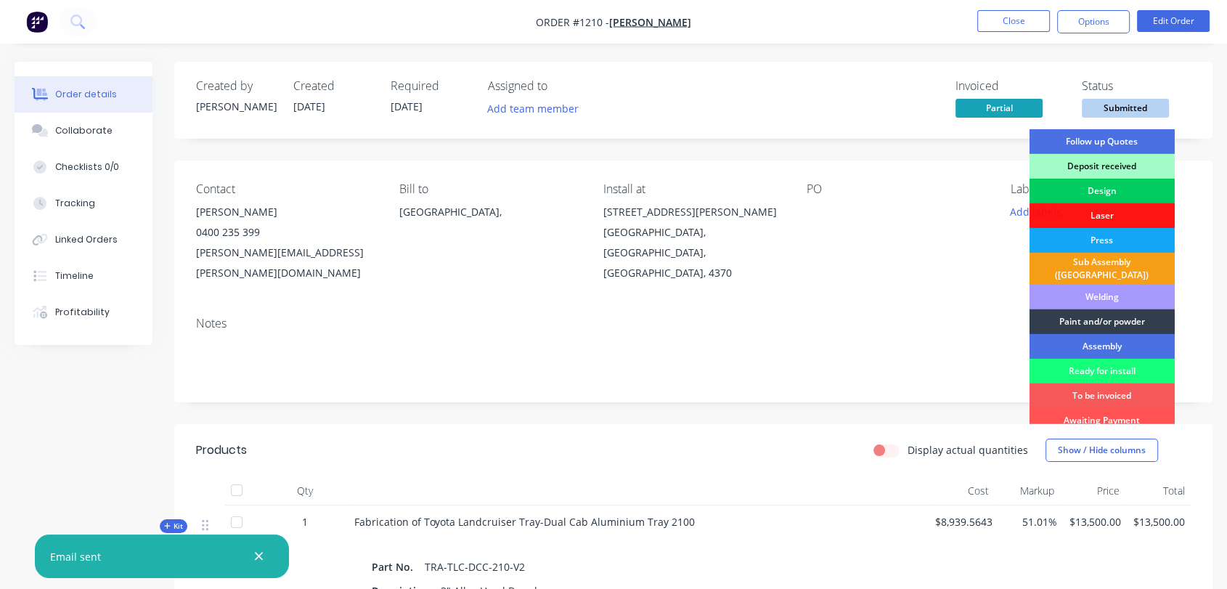
click at [1121, 188] on div "Design" at bounding box center [1102, 191] width 145 height 25
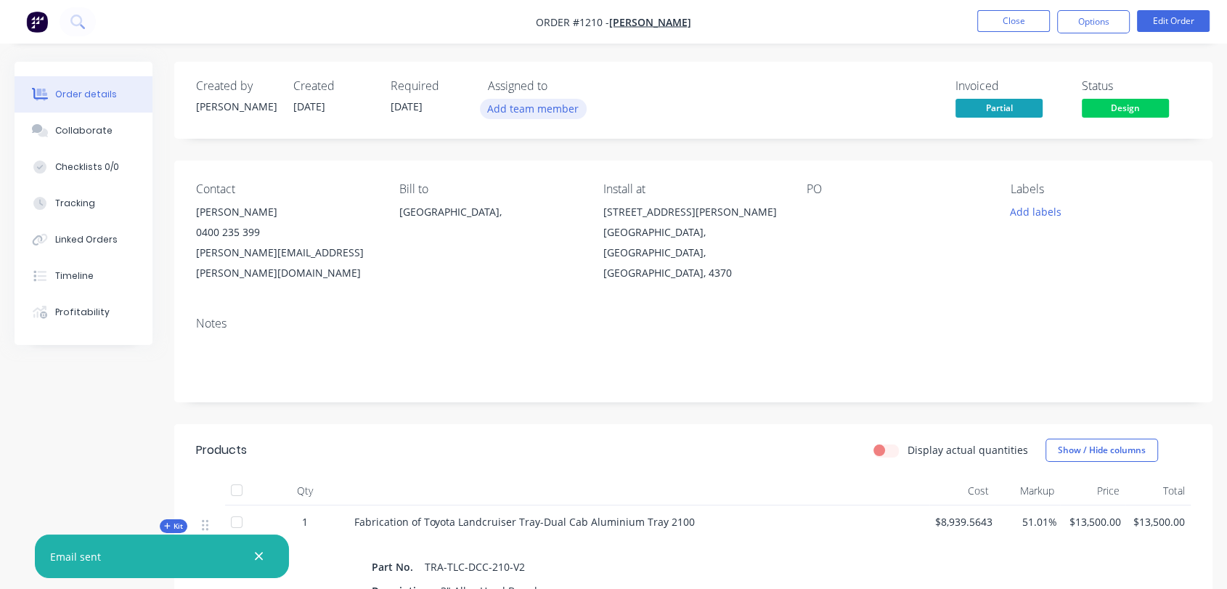
click at [562, 115] on button "Add team member" at bounding box center [533, 109] width 107 height 20
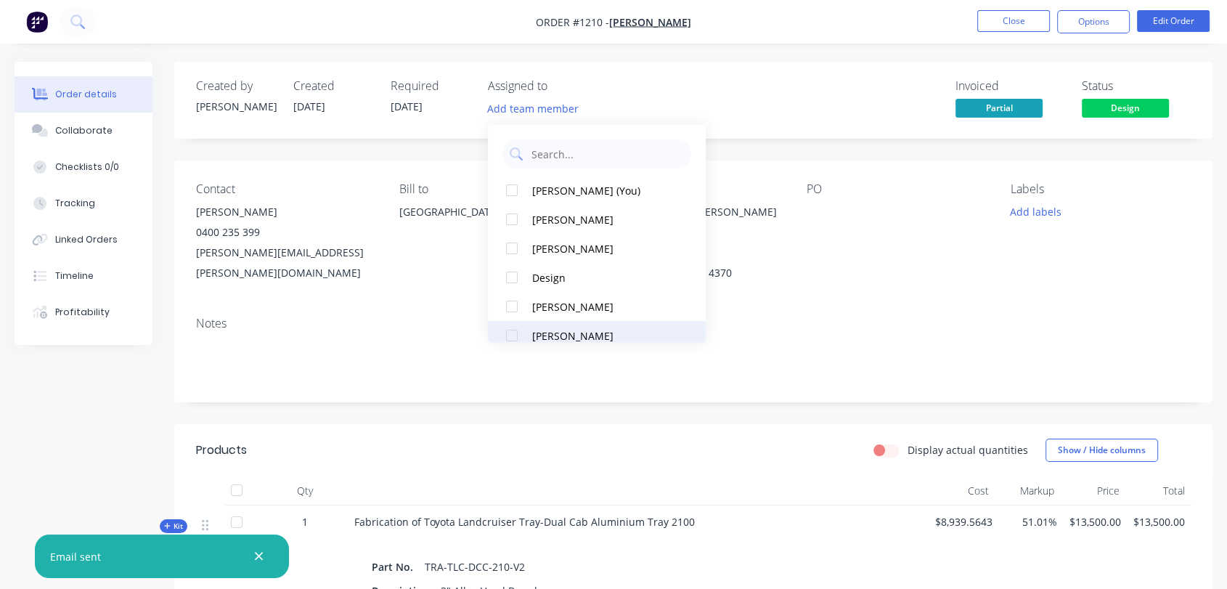
click at [542, 334] on div "[PERSON_NAME]" at bounding box center [604, 335] width 145 height 15
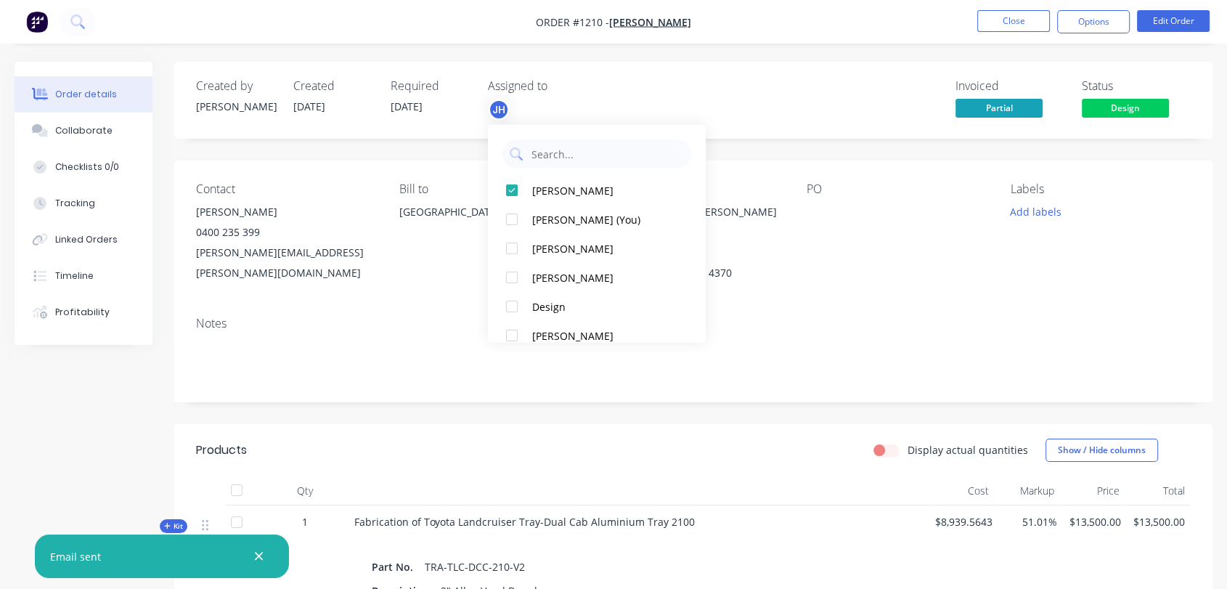
click at [697, 93] on div "Invoiced Partial Status Design" at bounding box center [912, 100] width 558 height 42
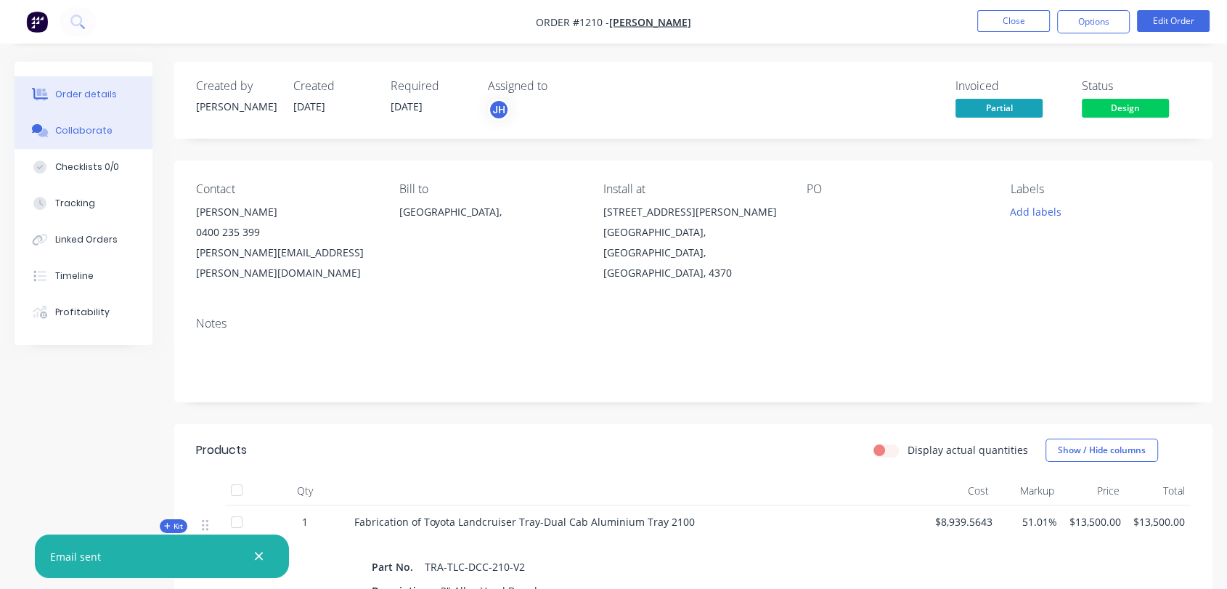
click at [83, 133] on div "Collaborate" at bounding box center [83, 130] width 57 height 13
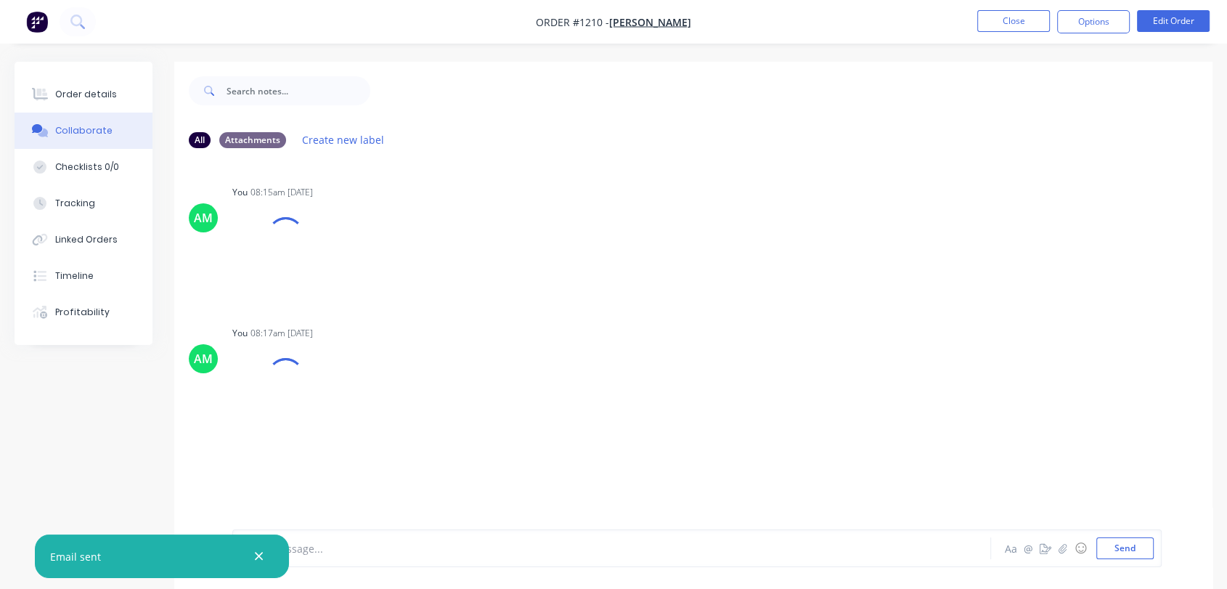
click at [260, 557] on icon "button" at bounding box center [259, 557] width 8 height 8
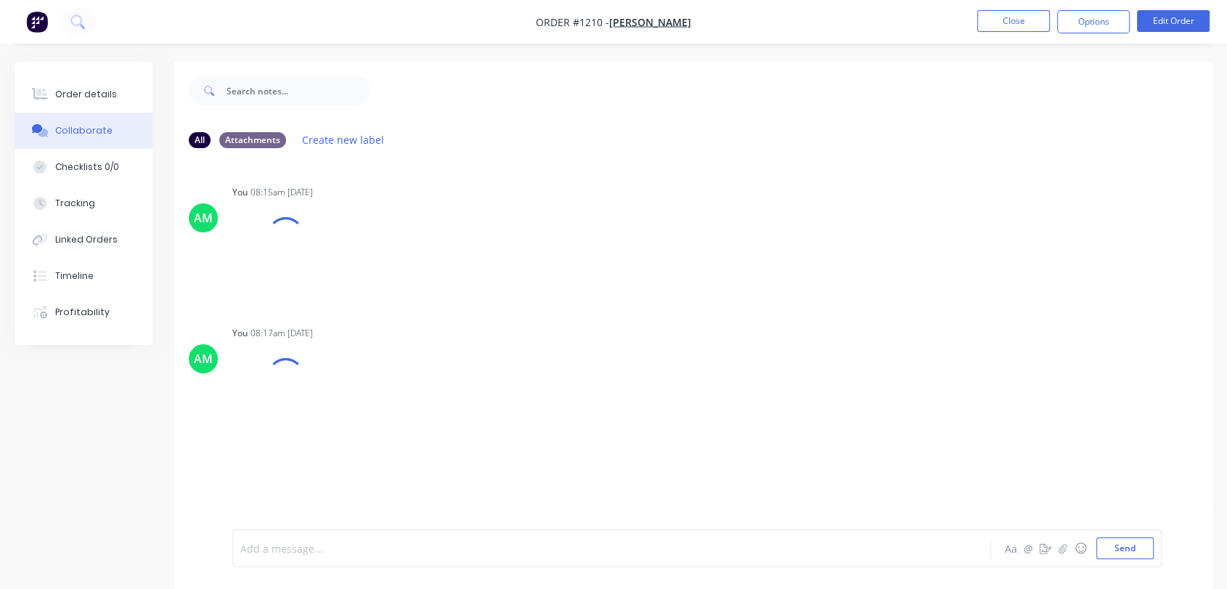
click at [285, 550] on div at bounding box center [583, 548] width 685 height 15
click at [343, 543] on div "@[PERSON_NAME]" at bounding box center [583, 548] width 685 height 15
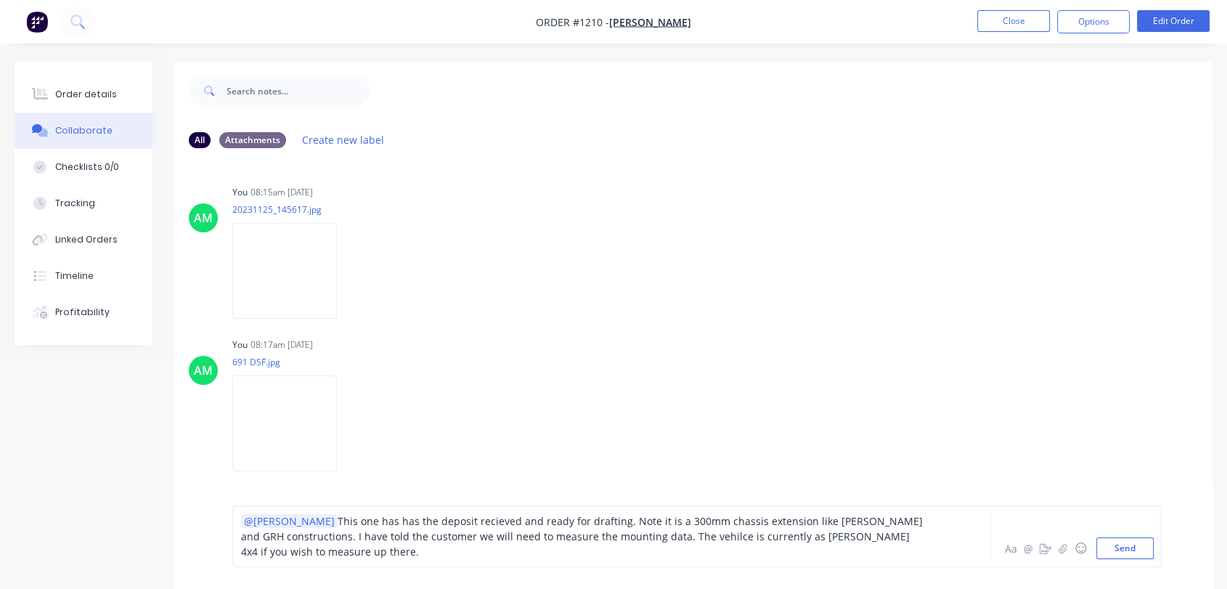
click at [761, 540] on span "This one has has the deposit recieved and ready for drafting. Note it is a 300m…" at bounding box center [583, 536] width 685 height 44
click at [352, 520] on span "This one has has the deposit recieved and ready for drafting. Note it is a 300m…" at bounding box center [583, 536] width 685 height 44
drag, startPoint x: 375, startPoint y: 519, endPoint x: 295, endPoint y: 518, distance: 80.6
click at [295, 518] on span "This one has the deposit recieved and ready for drafting. Note it is a 300mm ch…" at bounding box center [584, 536] width 686 height 44
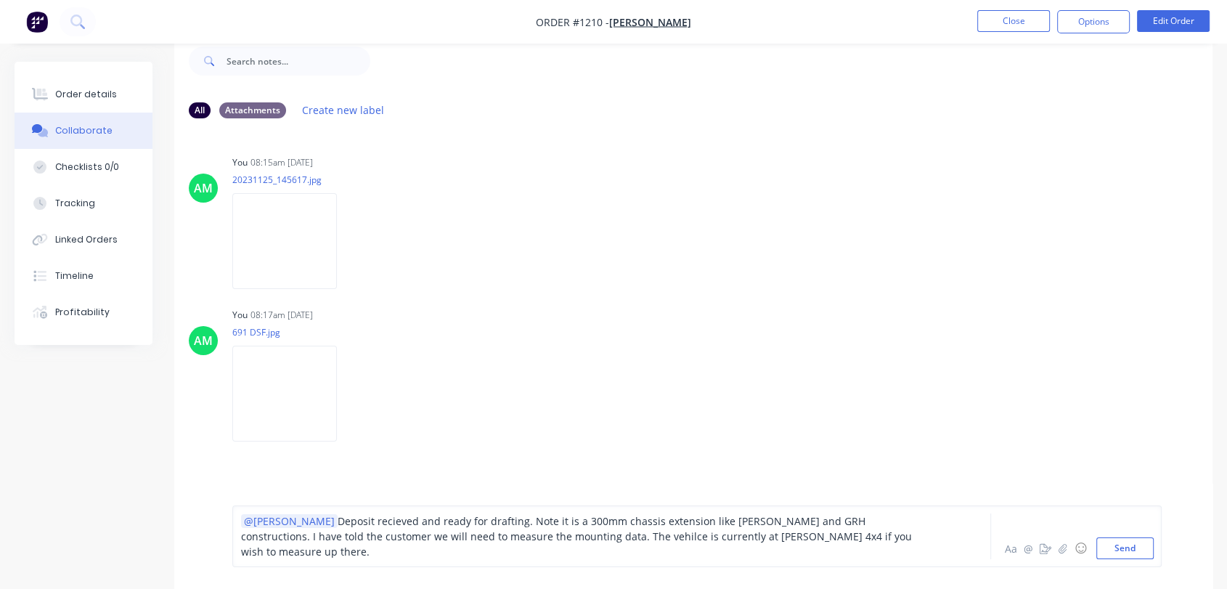
click at [553, 548] on span "Deposit recieved and ready for drafting. Note it is a 300mm chassis extension l…" at bounding box center [578, 536] width 674 height 44
click at [875, 551] on div "@[PERSON_NAME] recieved and ready for drafting. Note it is a 300mm chassis exte…" at bounding box center [583, 536] width 685 height 46
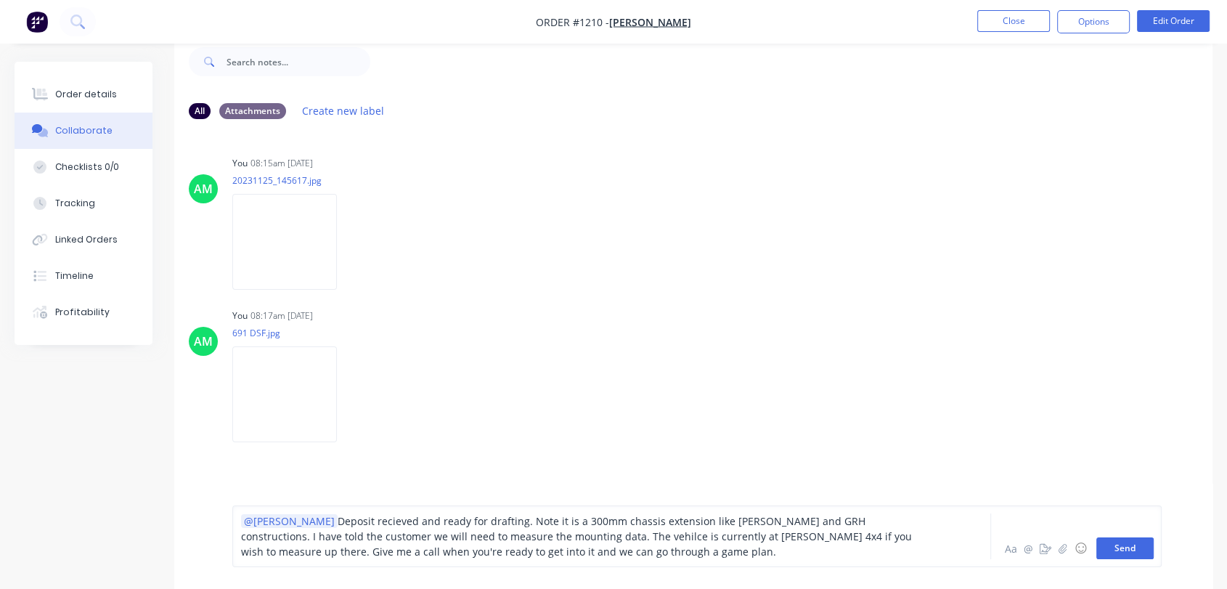
click at [1141, 553] on button "Send" at bounding box center [1125, 548] width 57 height 22
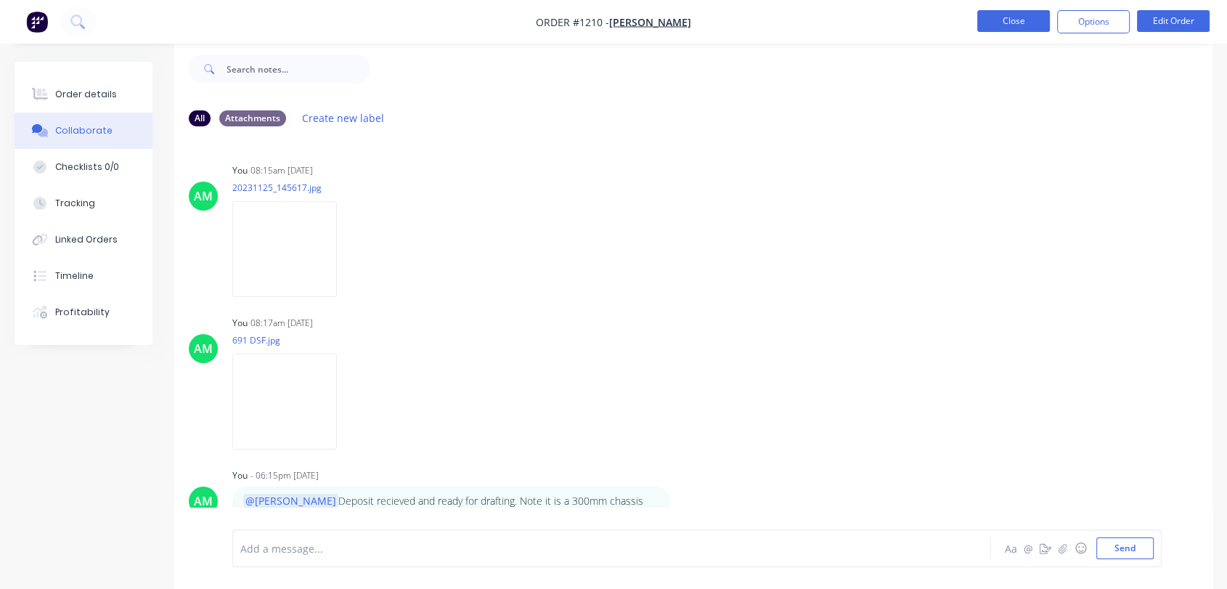
click at [1015, 25] on button "Close" at bounding box center [1014, 21] width 73 height 22
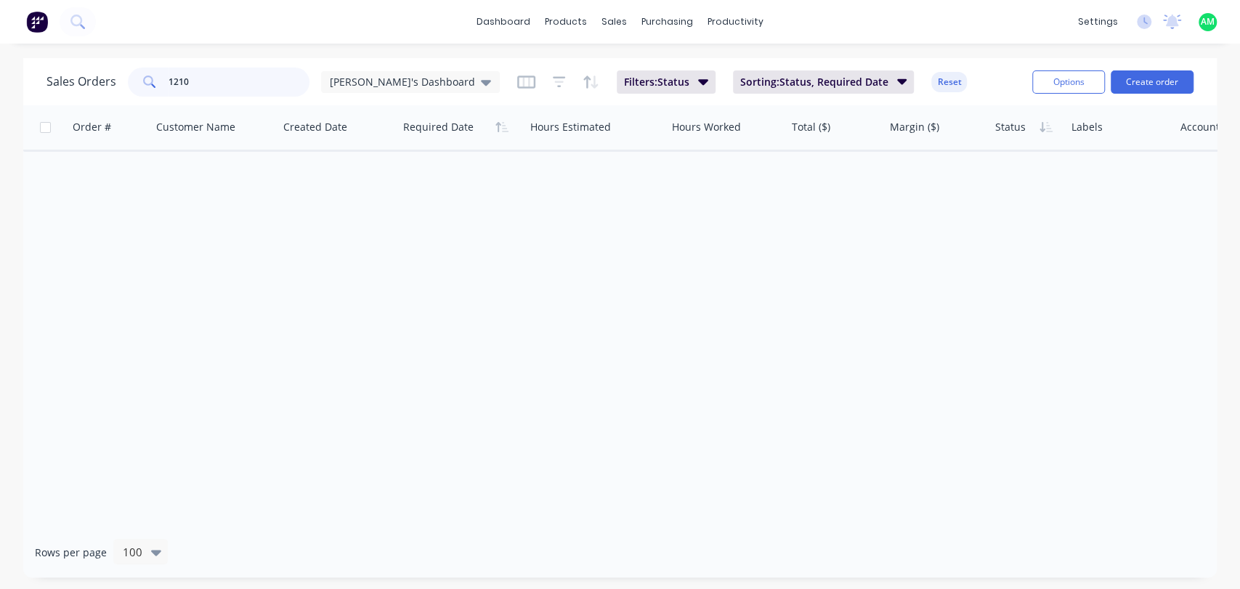
drag, startPoint x: 195, startPoint y: 86, endPoint x: 163, endPoint y: 82, distance: 32.3
click at [163, 82] on div "1210" at bounding box center [219, 82] width 182 height 29
type input "1177"
click at [698, 82] on icon "button" at bounding box center [703, 82] width 10 height 6
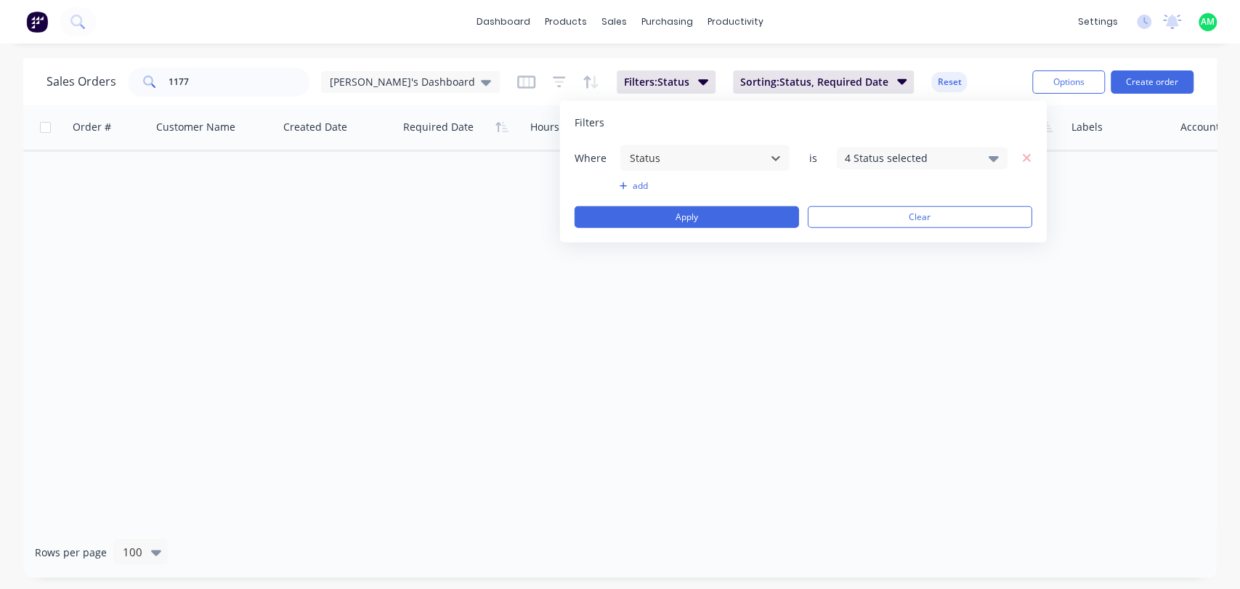
click at [992, 158] on icon at bounding box center [993, 158] width 10 height 6
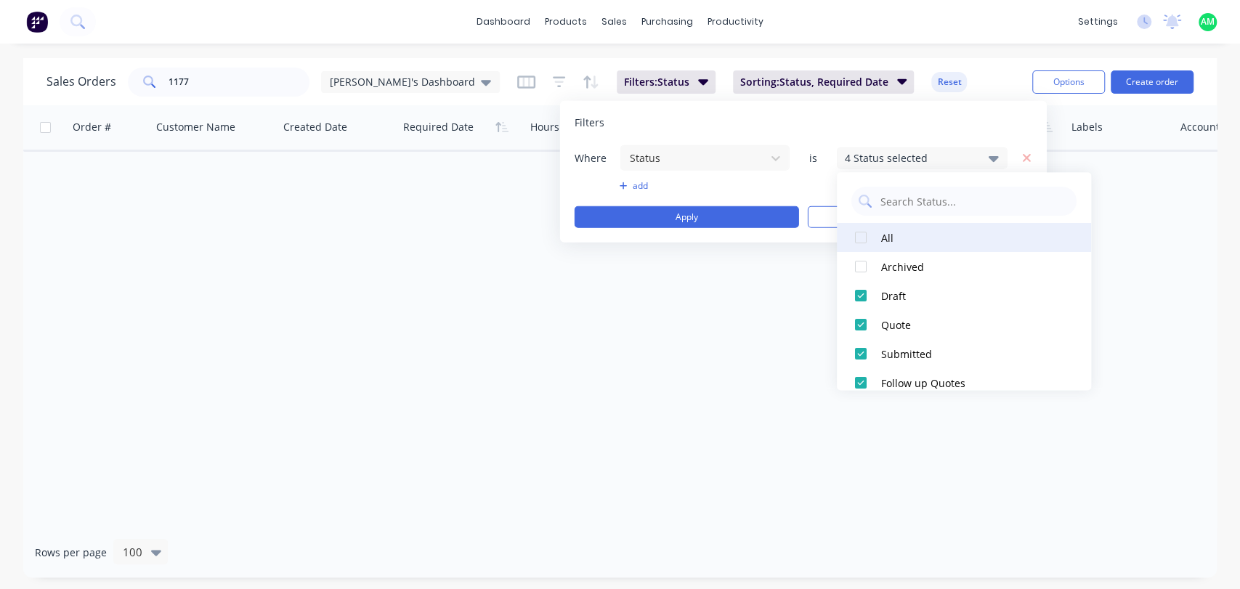
click at [889, 237] on div "All" at bounding box center [968, 237] width 174 height 15
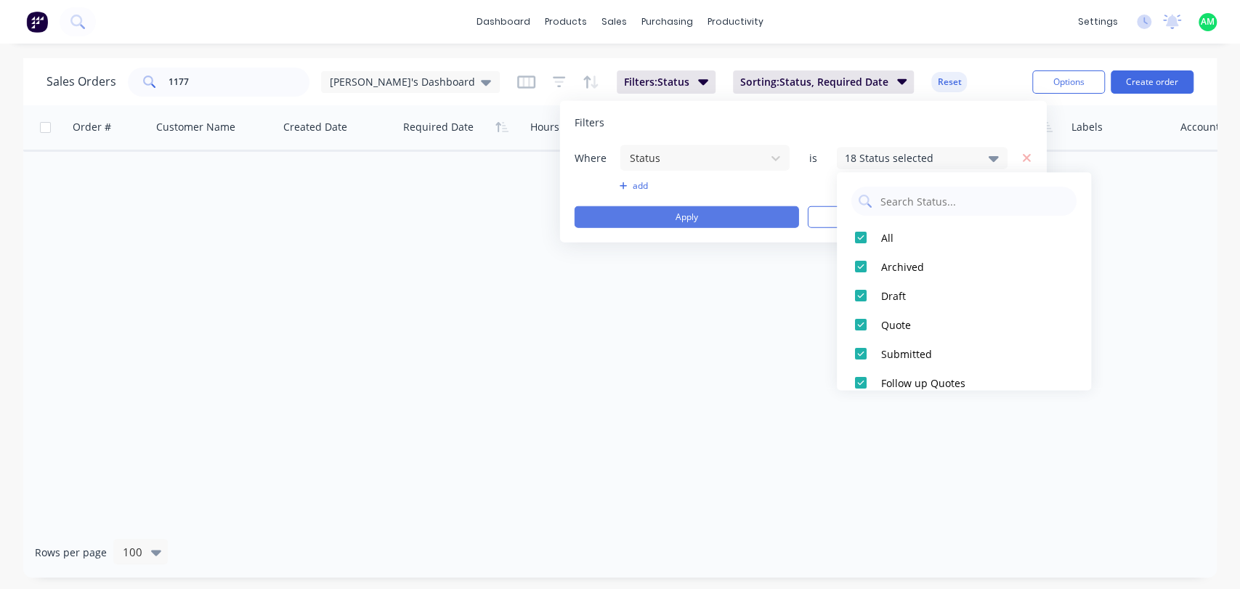
click at [763, 214] on button "Apply" at bounding box center [686, 217] width 224 height 22
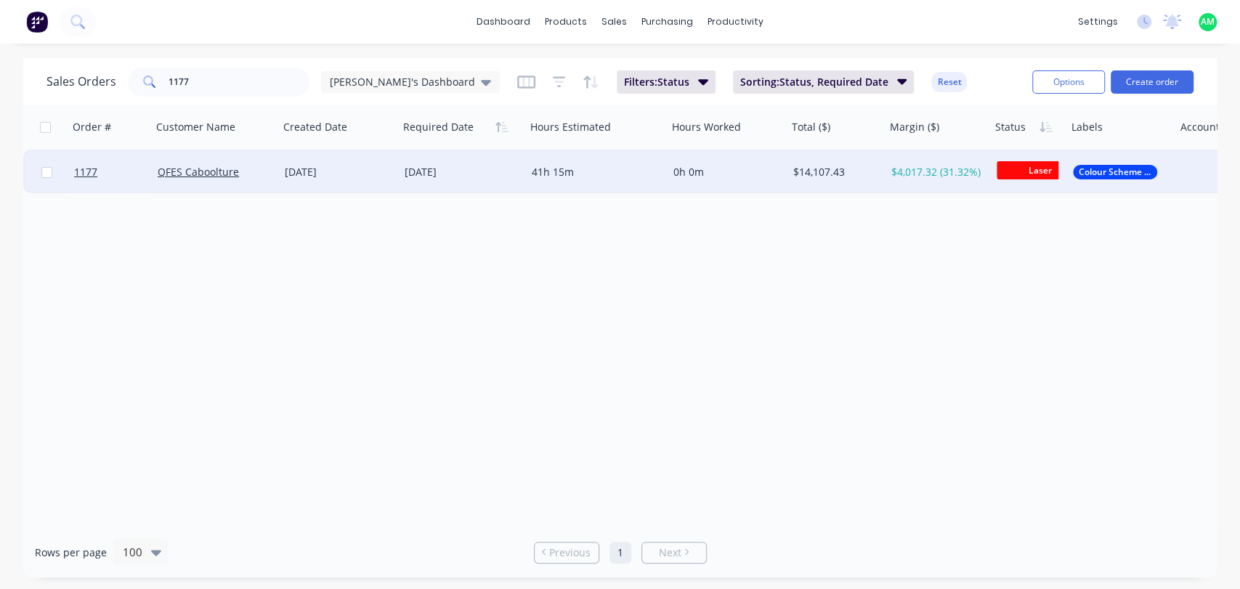
click at [298, 171] on div "[DATE]" at bounding box center [339, 172] width 108 height 15
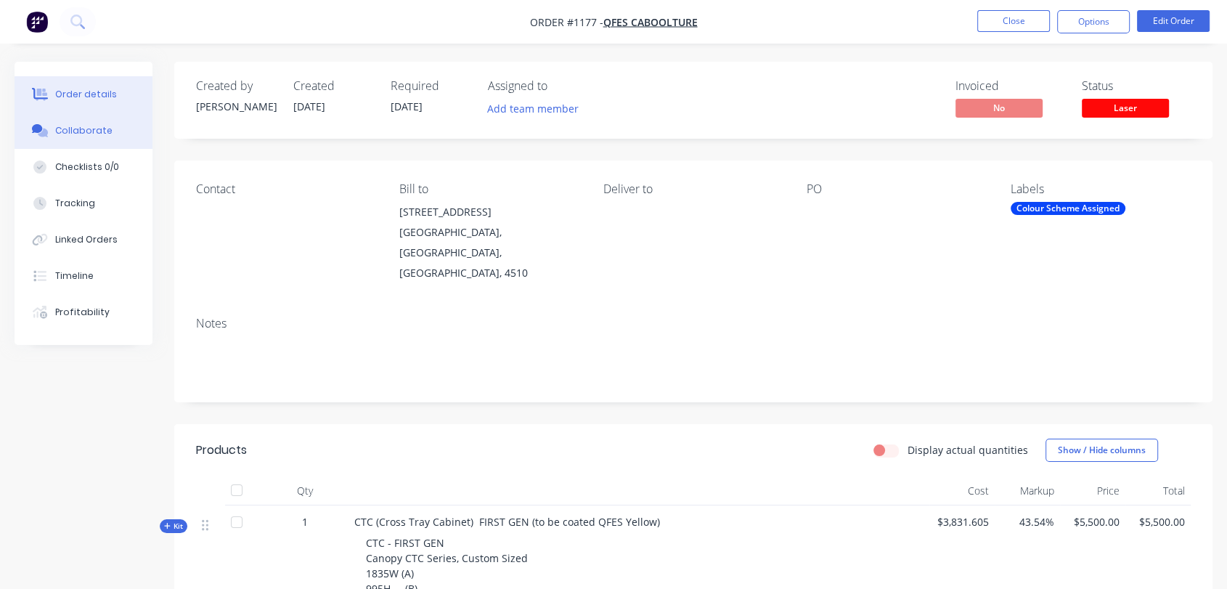
click at [83, 134] on div "Collaborate" at bounding box center [83, 130] width 57 height 13
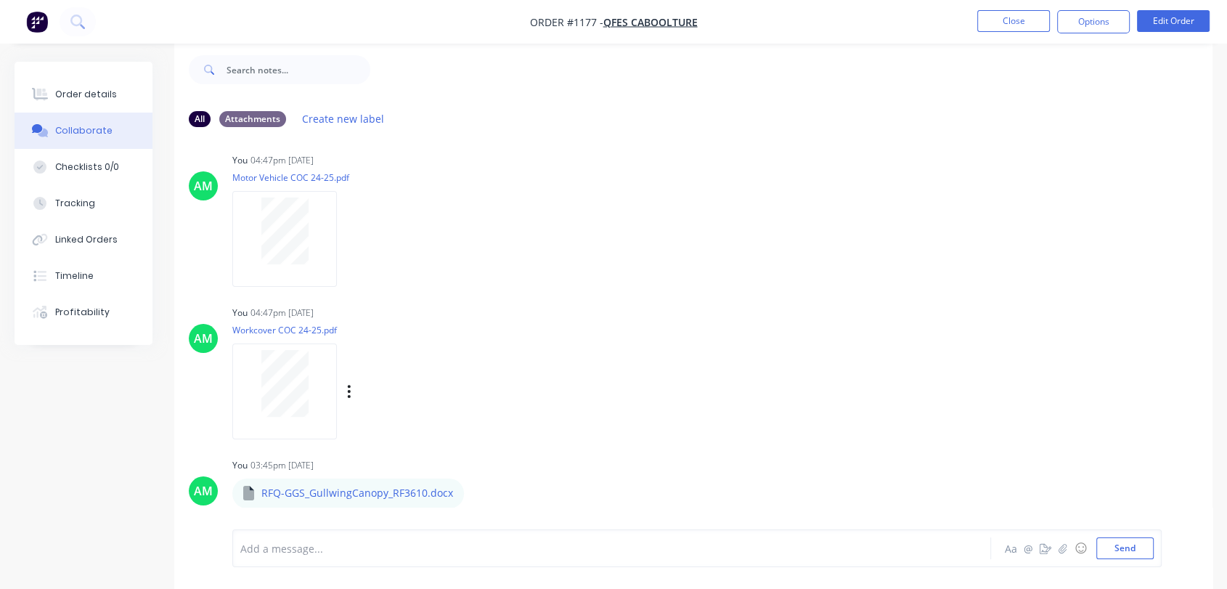
scroll to position [22, 0]
click at [341, 489] on p "RFQ-GGS_GullwingCanopy_RF3610.docx" at bounding box center [357, 492] width 192 height 15
click at [285, 492] on p "RFQ-GGS_GullwingCanopy_RF3610.docx" at bounding box center [357, 492] width 192 height 15
click at [462, 492] on div "RFQ-GGS_GullwingCanopy_RF3610.docx Labels Download Delete" at bounding box center [429, 492] width 394 height 31
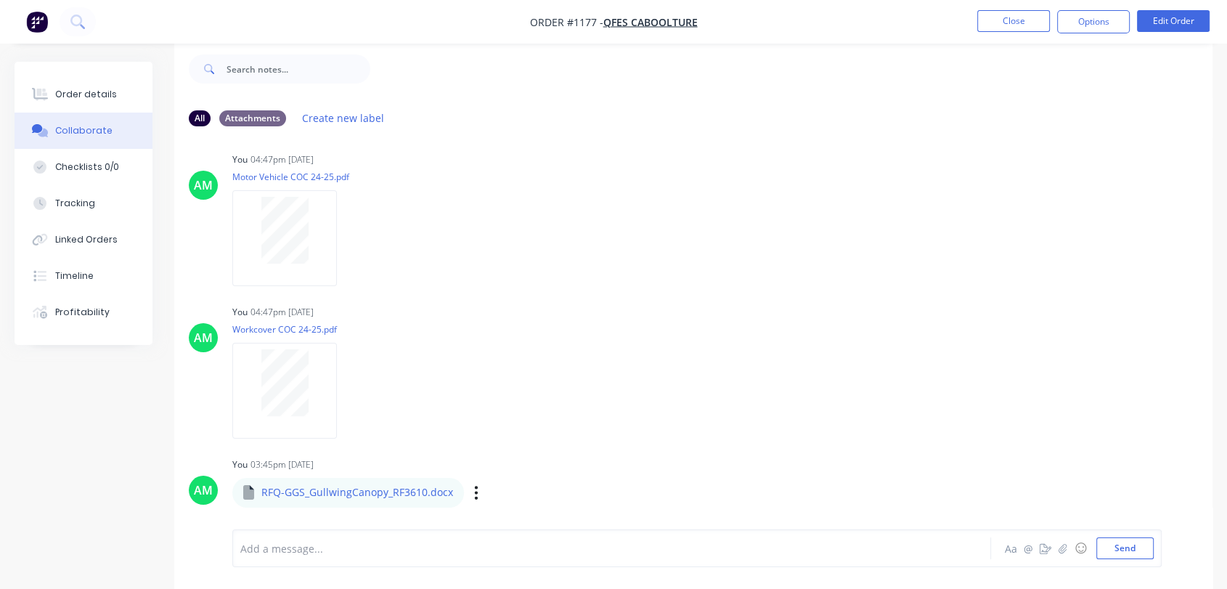
click at [470, 492] on div "Labels Download Delete" at bounding box center [551, 492] width 163 height 21
click at [475, 492] on icon "button" at bounding box center [476, 492] width 3 height 13
click at [354, 550] on div at bounding box center [583, 548] width 685 height 15
click at [383, 545] on div at bounding box center [583, 548] width 685 height 15
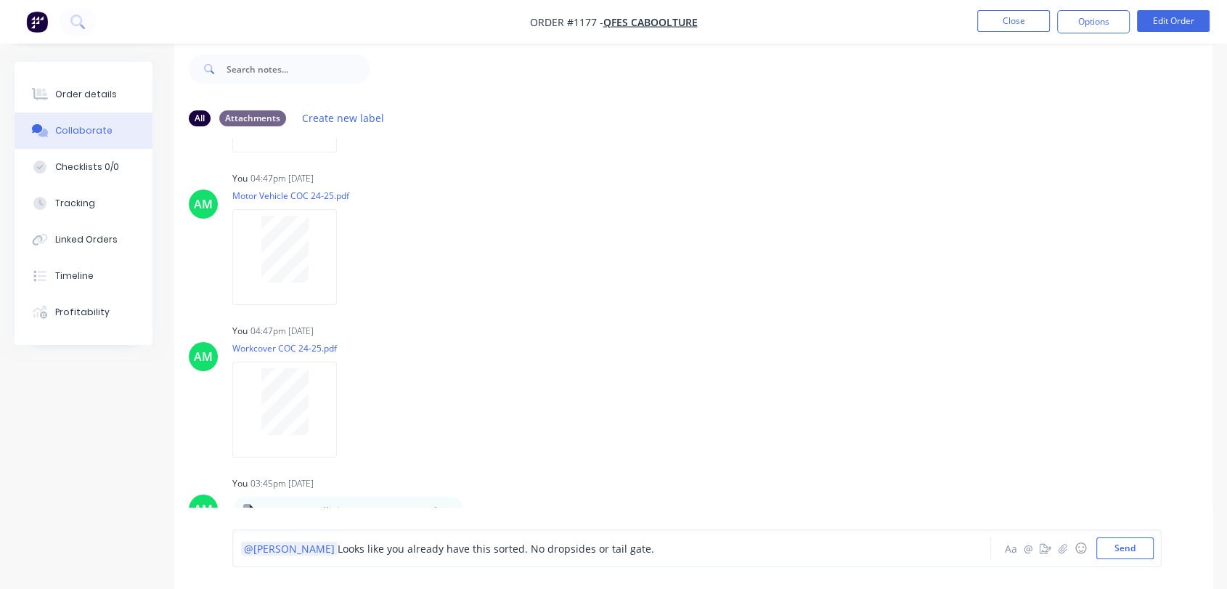
scroll to position [720, 0]
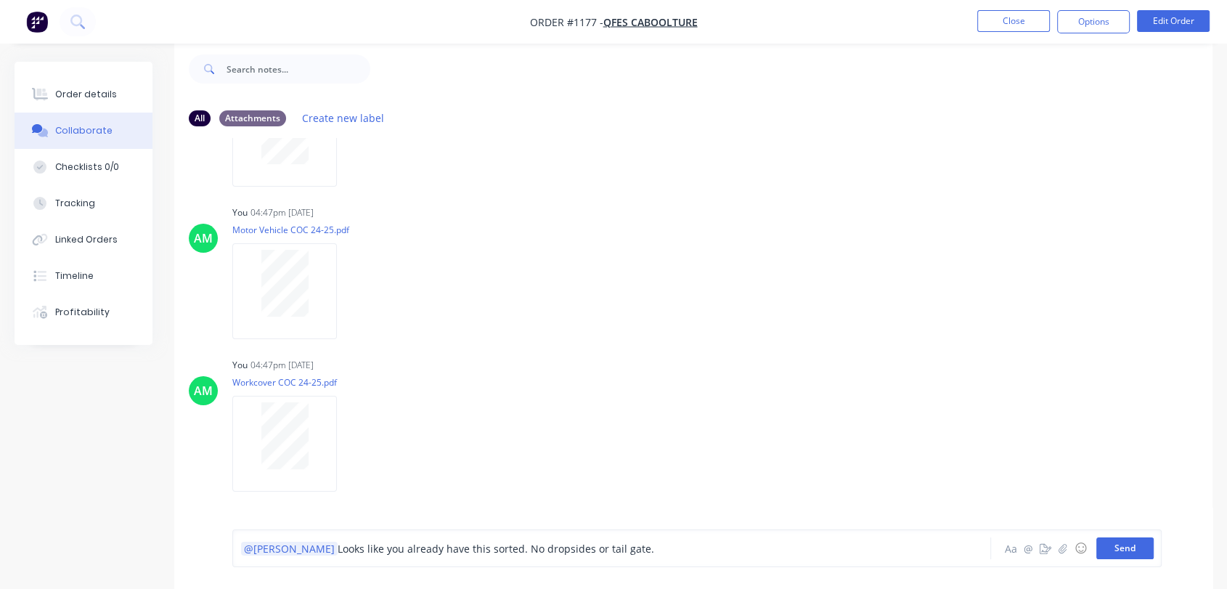
click at [1126, 540] on button "Send" at bounding box center [1125, 548] width 57 height 22
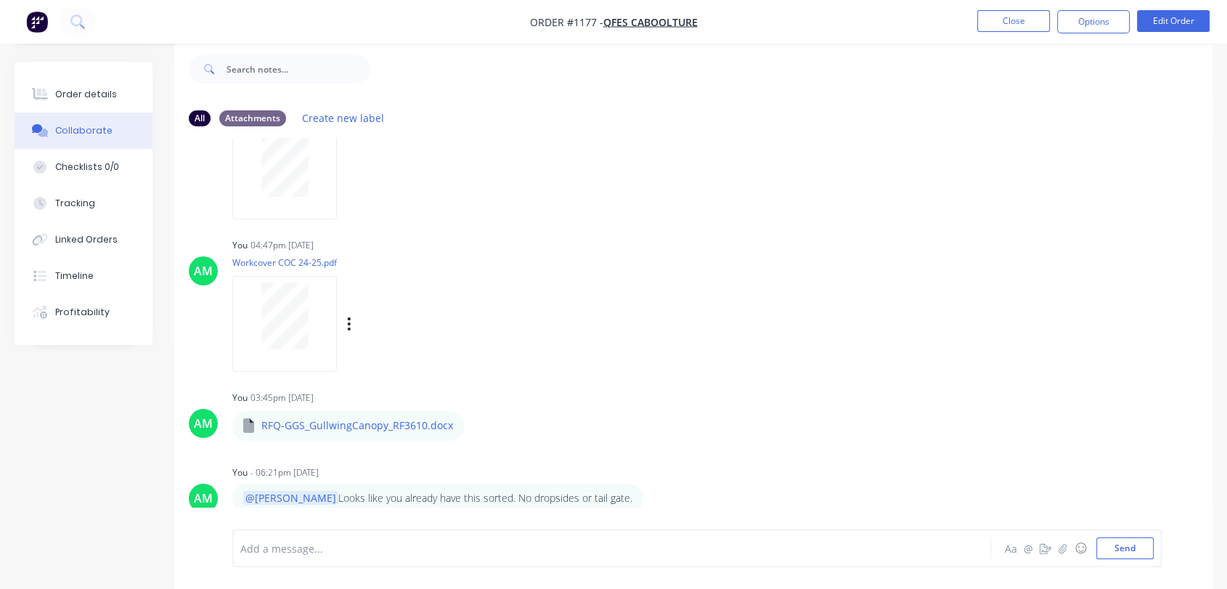
scroll to position [845, 0]
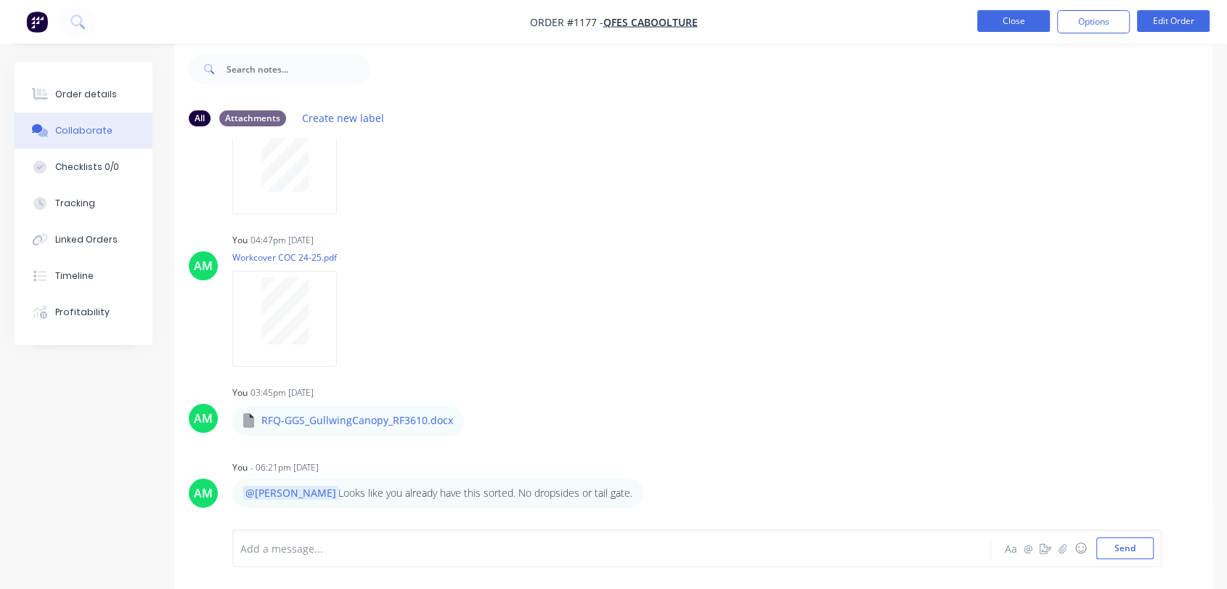
click at [1030, 20] on button "Close" at bounding box center [1014, 21] width 73 height 22
